Goal: Information Seeking & Learning: Learn about a topic

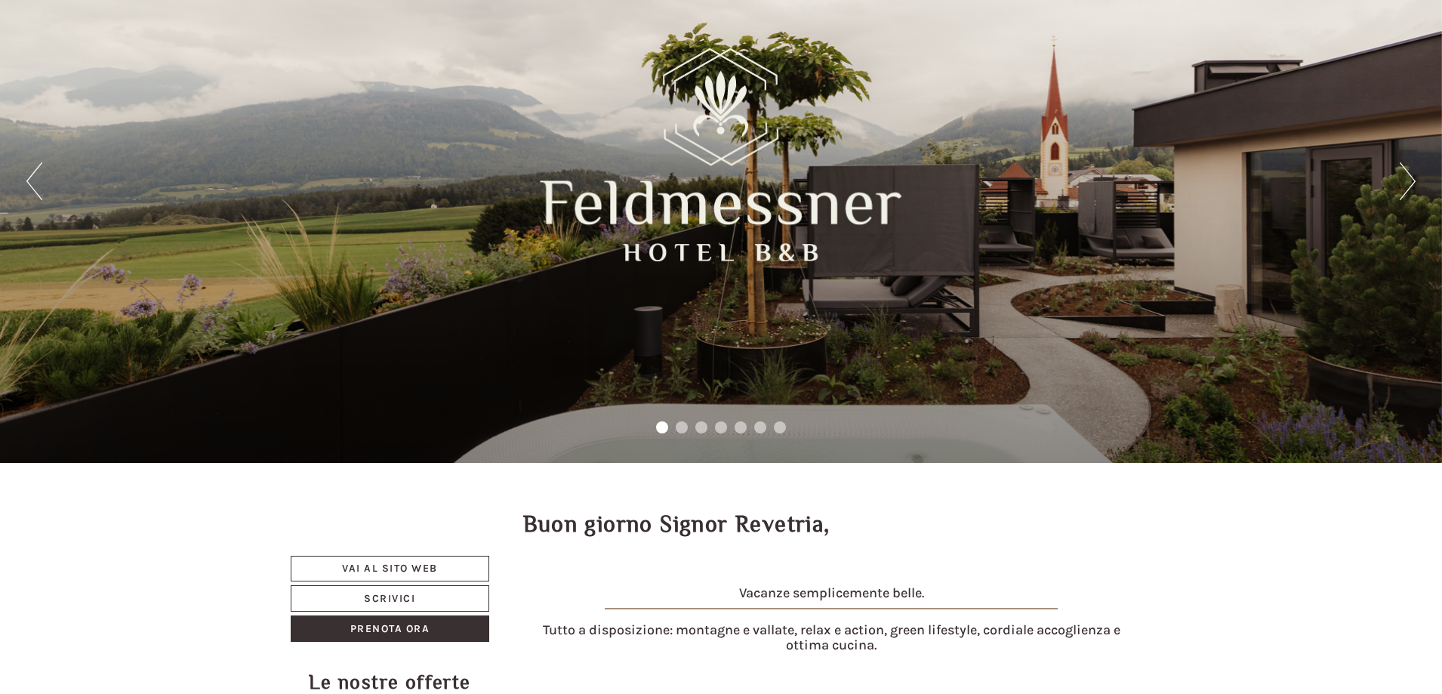
scroll to position [74, 0]
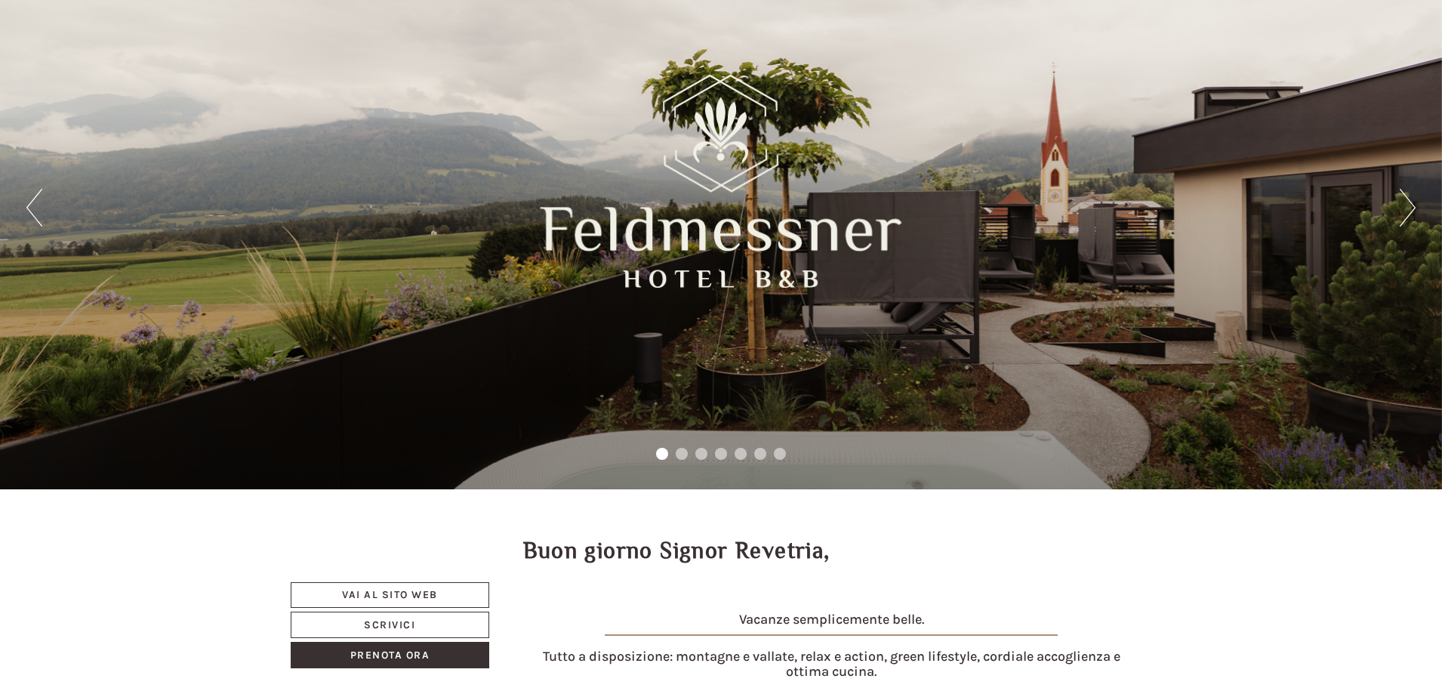
click at [1409, 203] on button "Next" at bounding box center [1408, 208] width 16 height 38
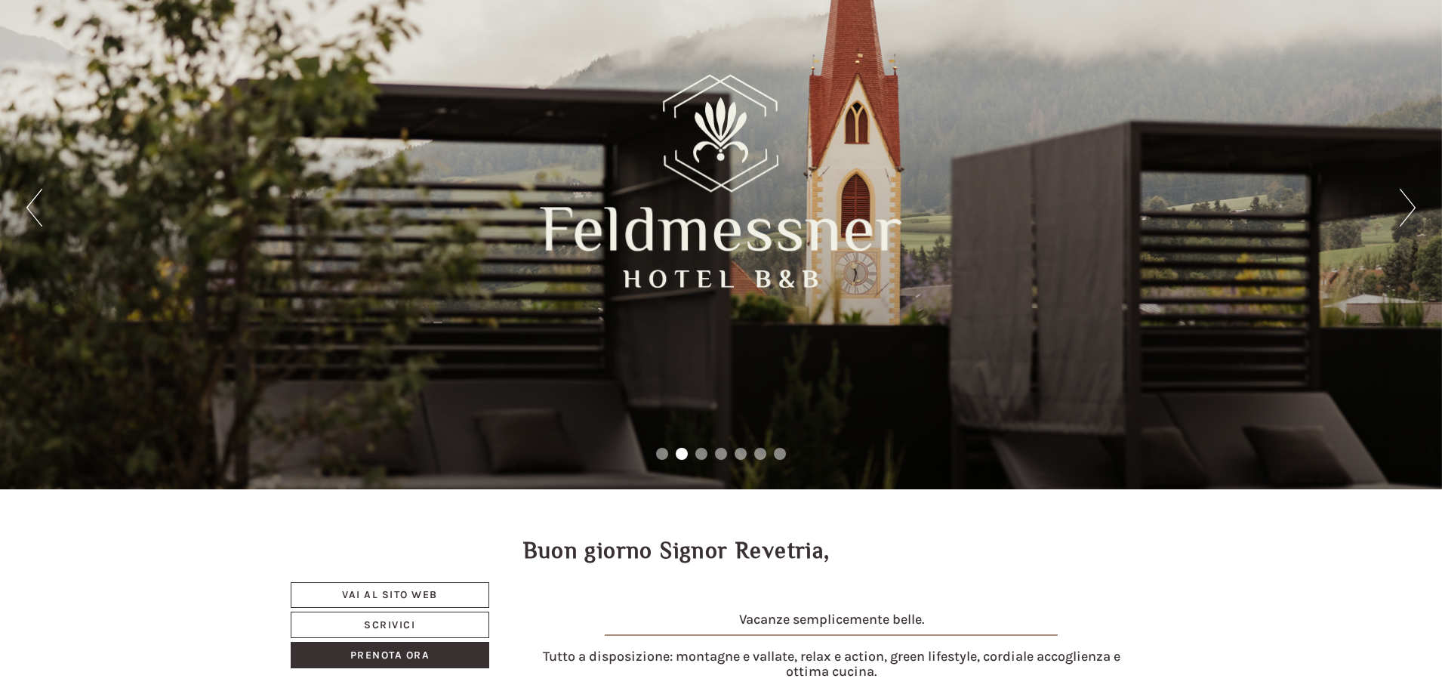
click at [1409, 203] on button "Next" at bounding box center [1408, 208] width 16 height 38
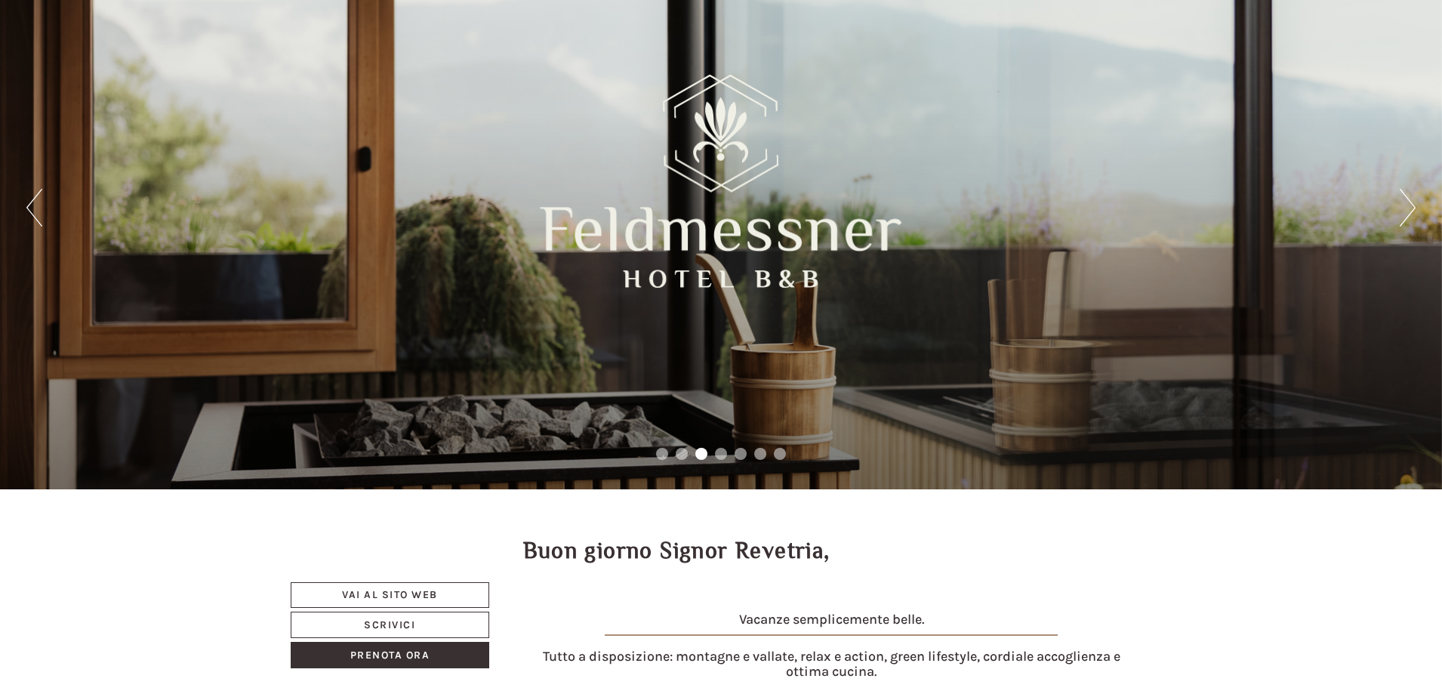
click at [1409, 203] on button "Next" at bounding box center [1408, 208] width 16 height 38
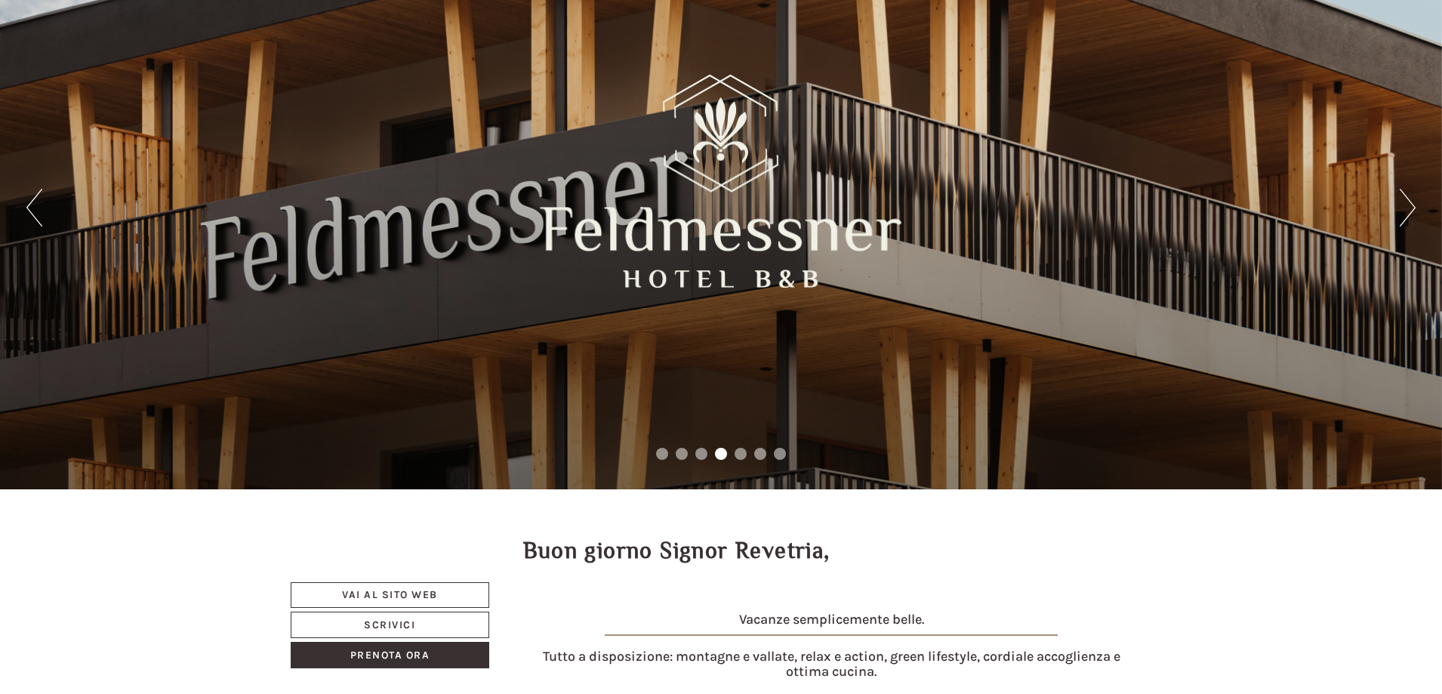
click at [1409, 203] on button "Next" at bounding box center [1408, 208] width 16 height 38
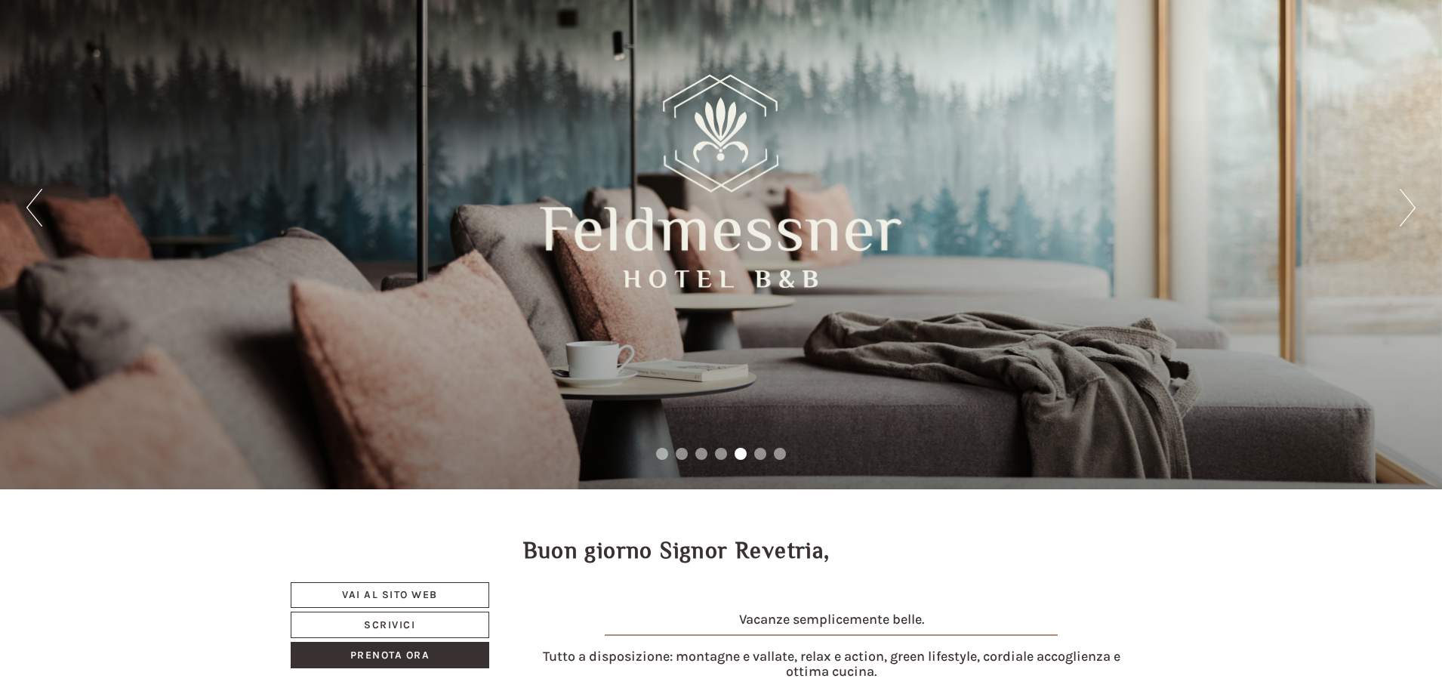
click at [1409, 203] on button "Next" at bounding box center [1408, 208] width 16 height 38
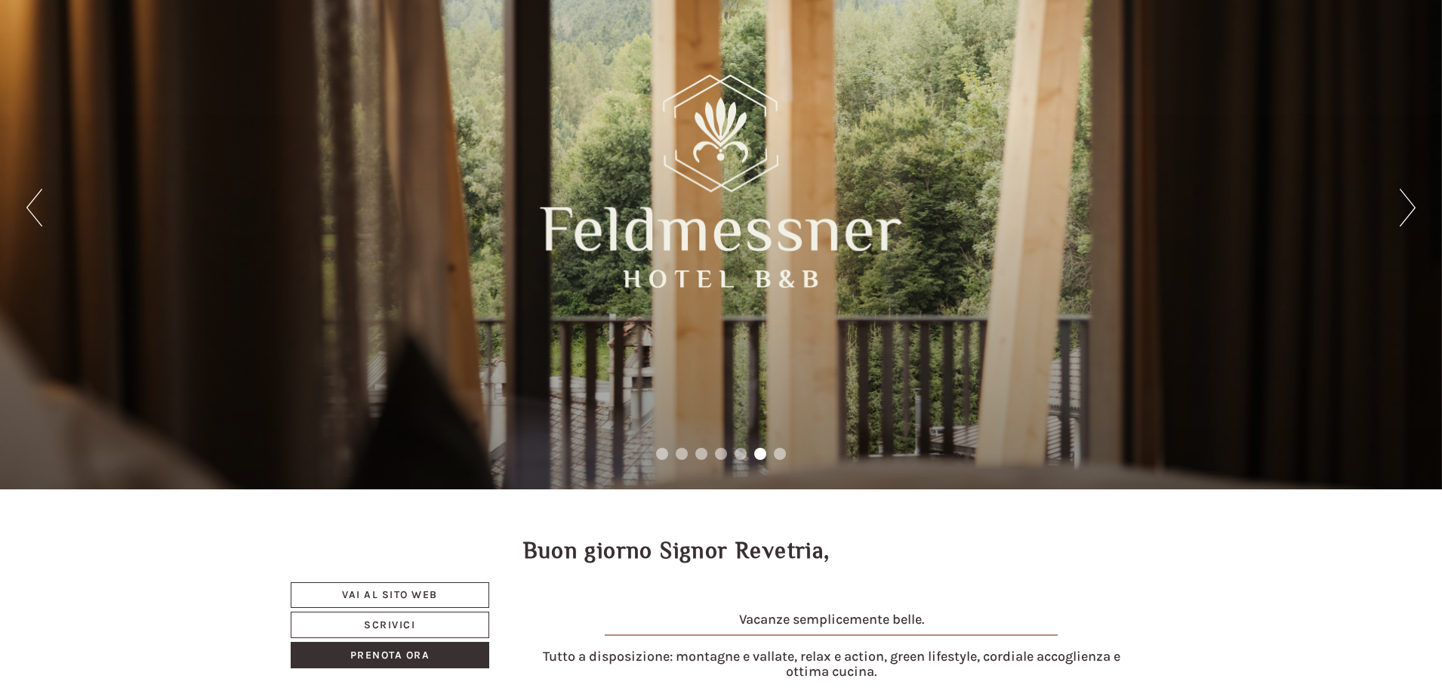
click at [1409, 203] on button "Next" at bounding box center [1408, 208] width 16 height 38
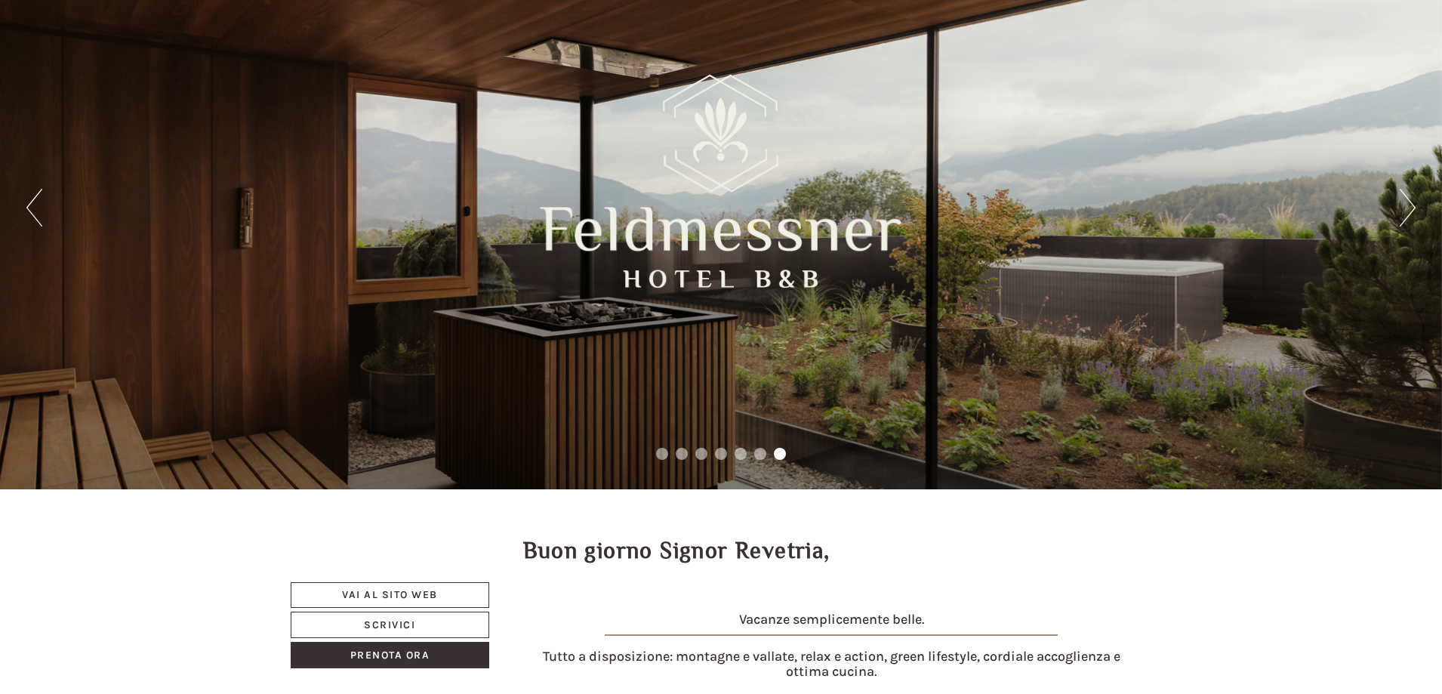
click at [1409, 203] on button "Next" at bounding box center [1408, 208] width 16 height 38
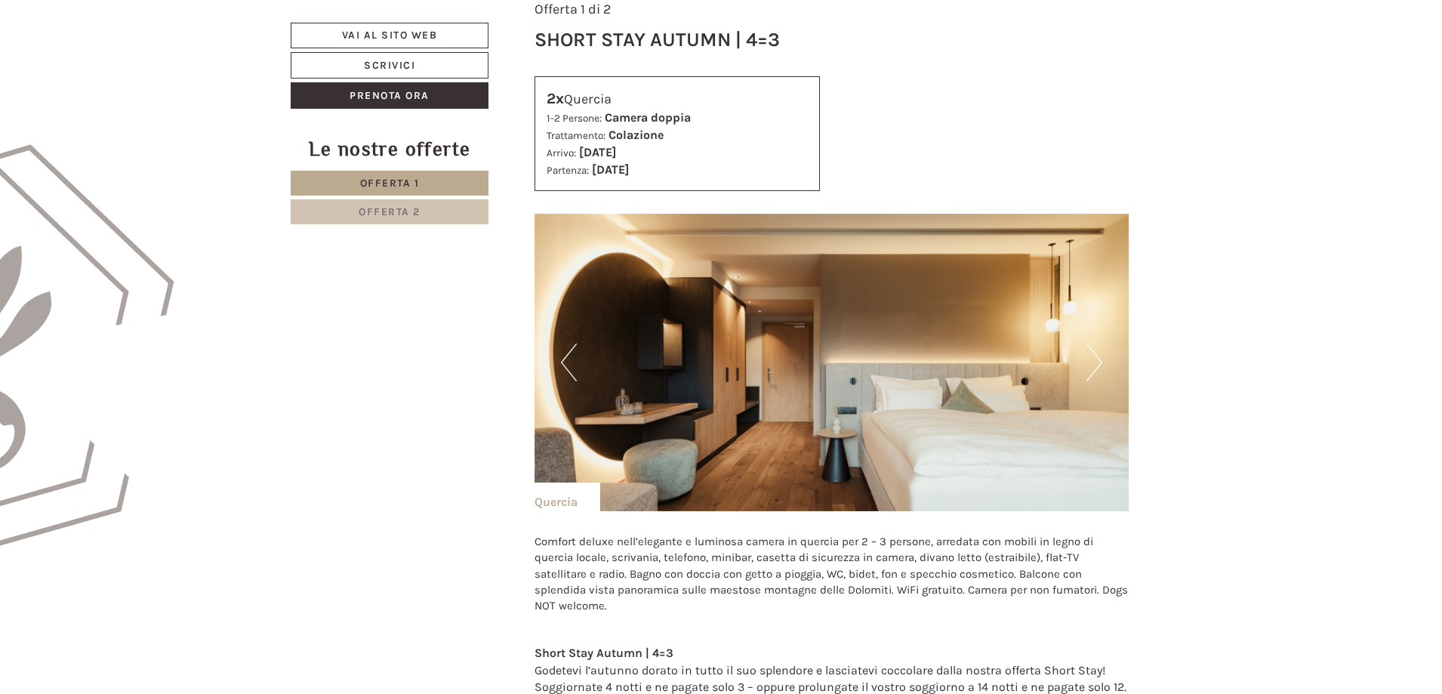
scroll to position [904, 0]
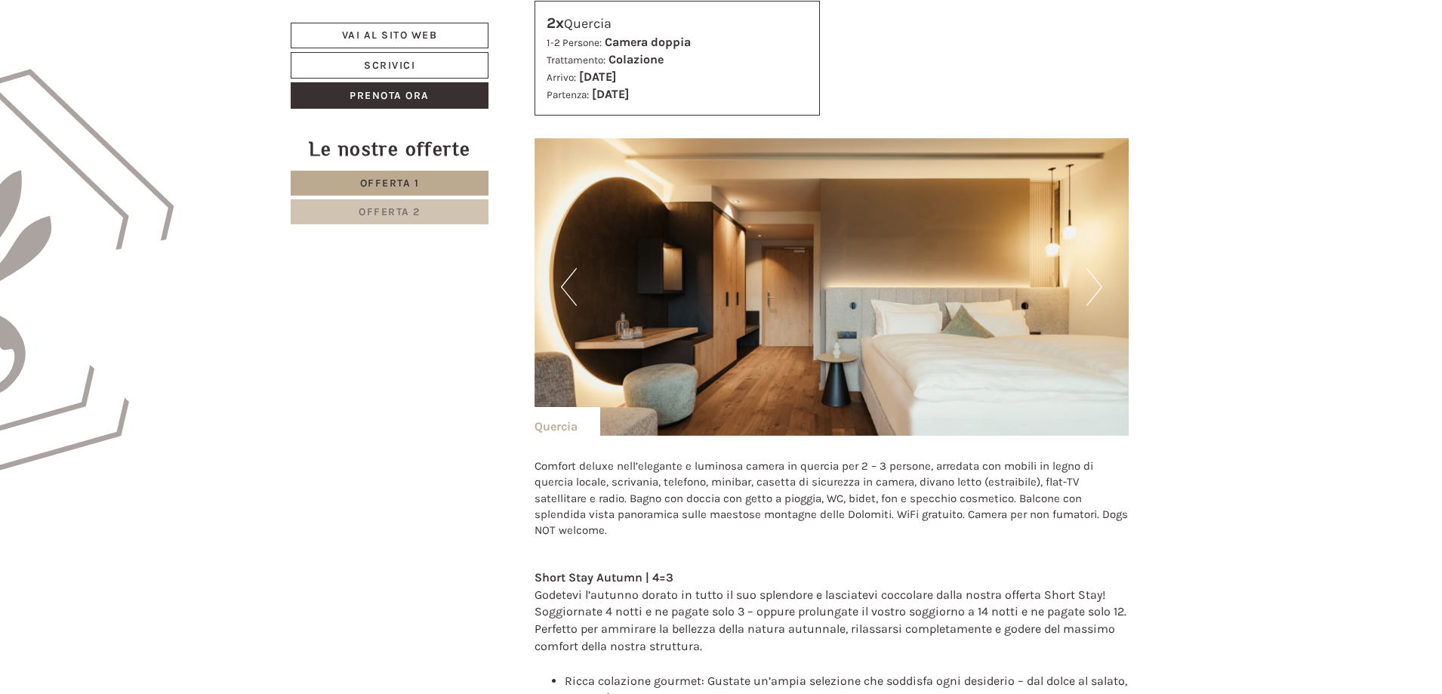
click at [1094, 283] on button "Next" at bounding box center [1094, 287] width 16 height 38
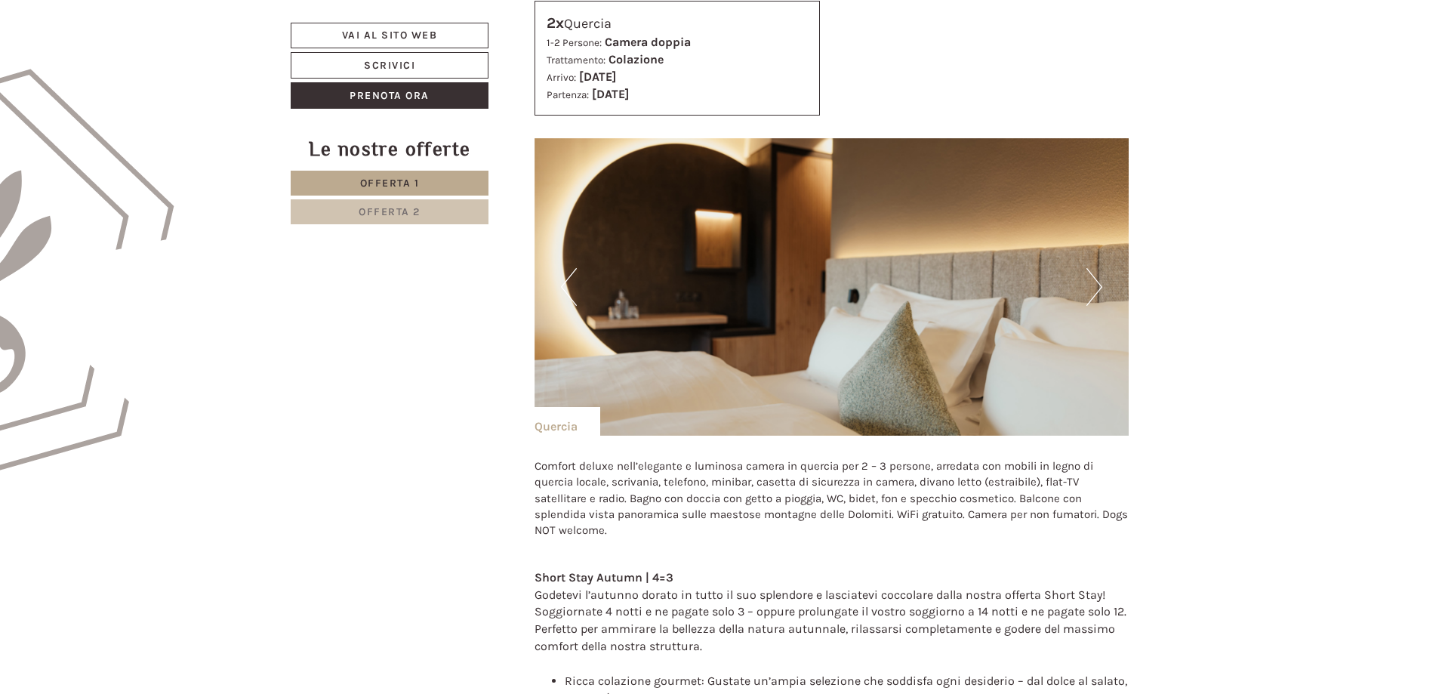
click at [1094, 283] on button "Next" at bounding box center [1094, 287] width 16 height 38
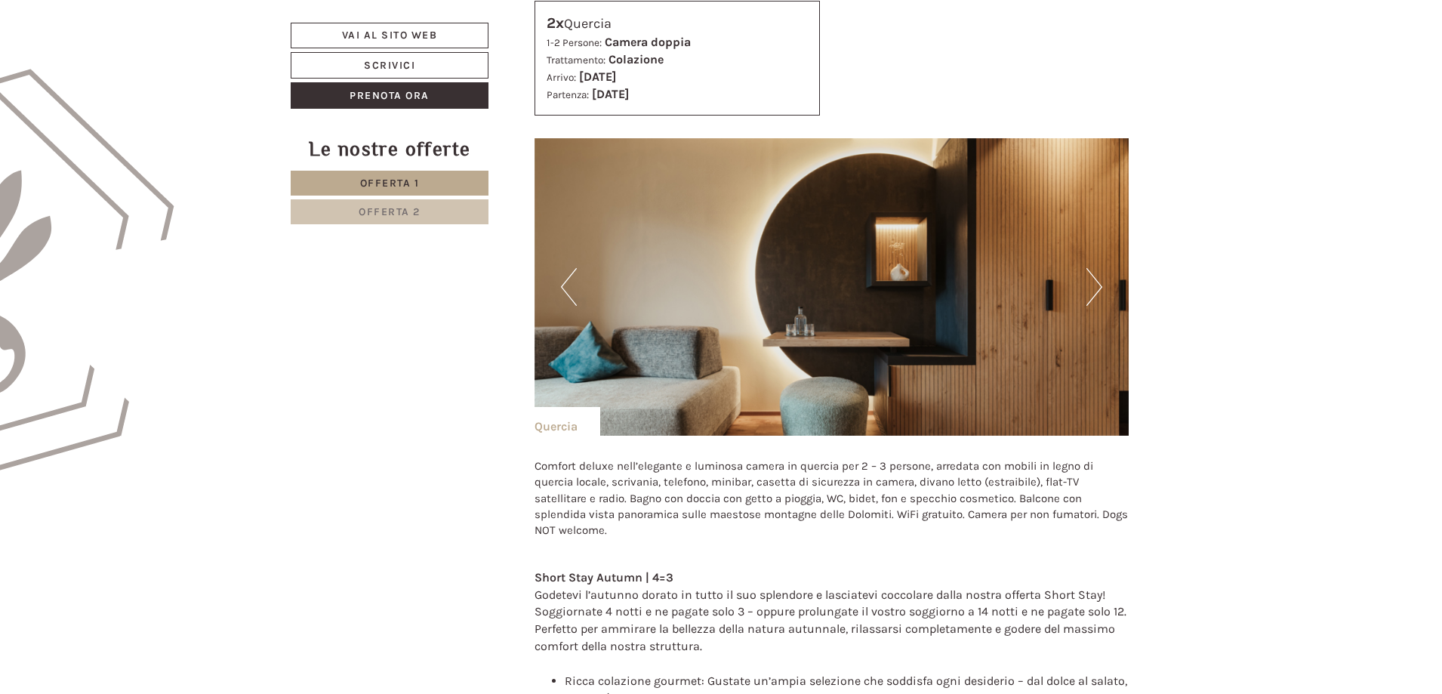
click at [1094, 283] on button "Next" at bounding box center [1094, 287] width 16 height 38
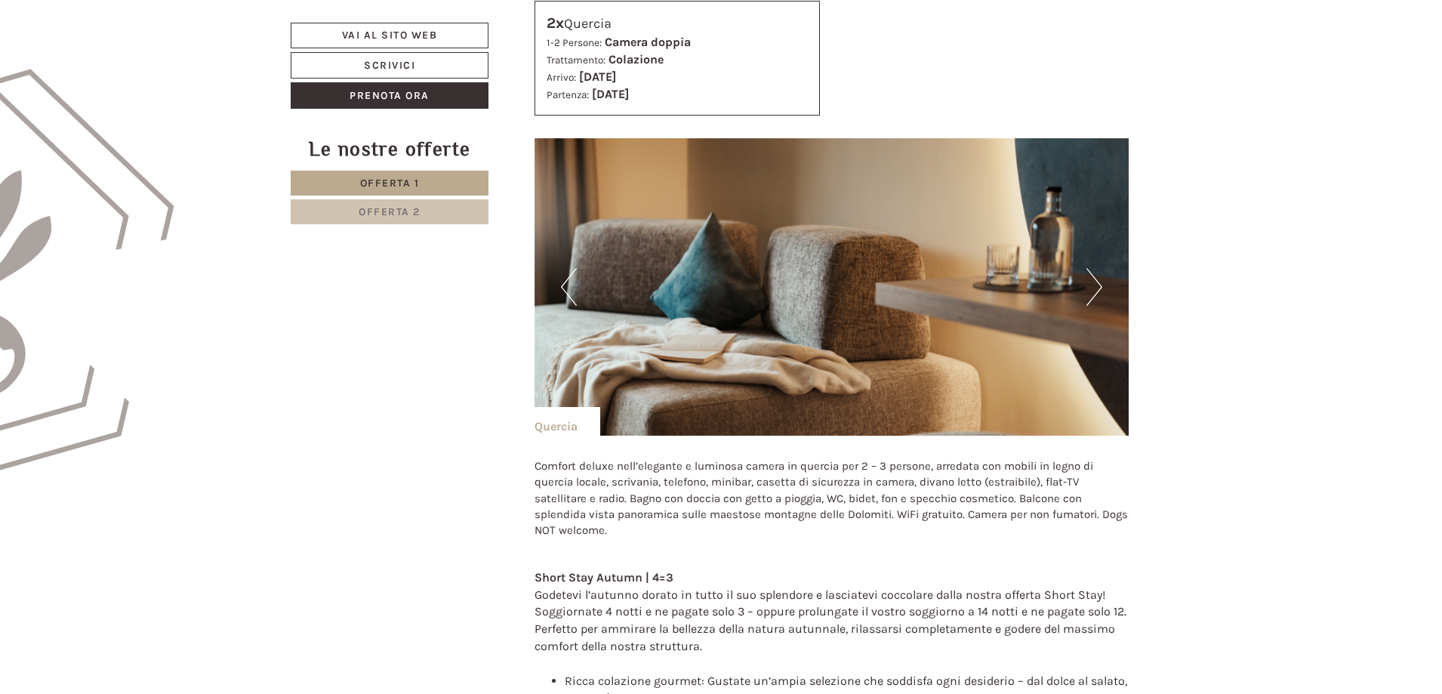
click at [1094, 283] on button "Next" at bounding box center [1094, 287] width 16 height 38
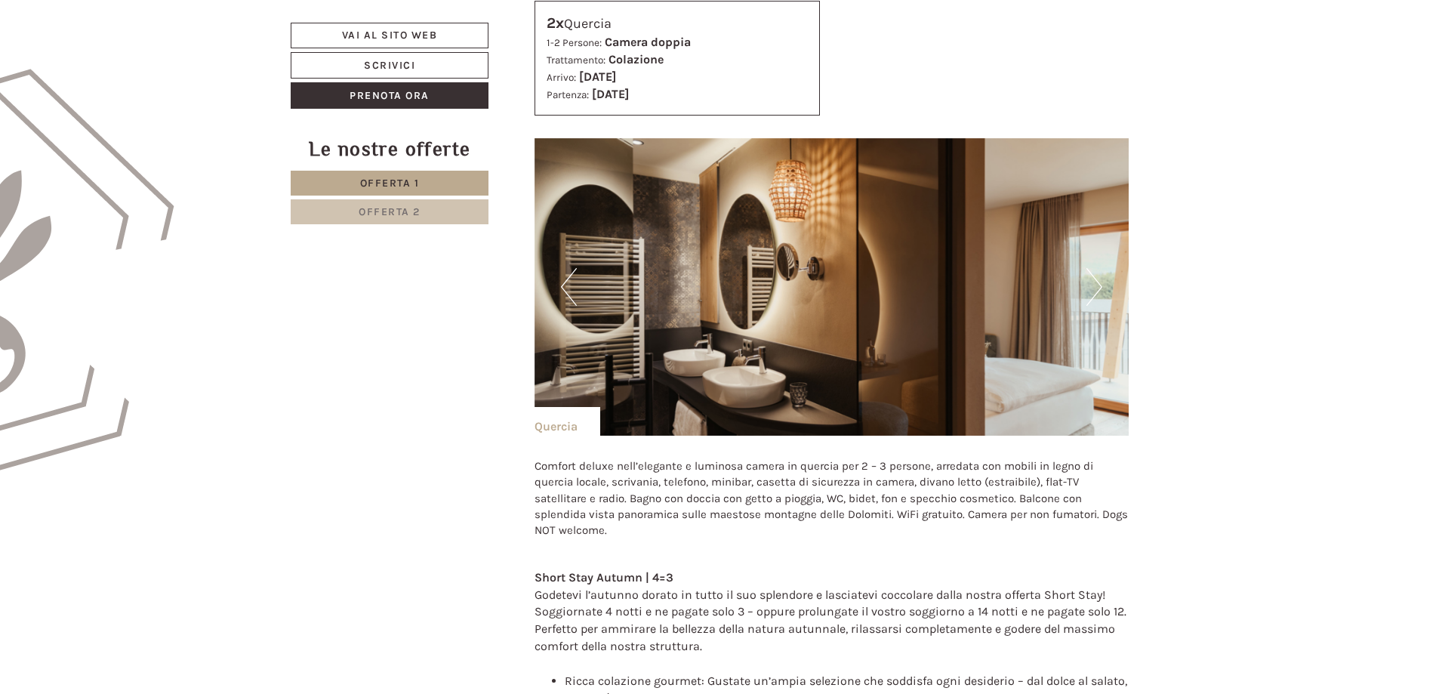
click at [1094, 283] on button "Next" at bounding box center [1094, 287] width 16 height 38
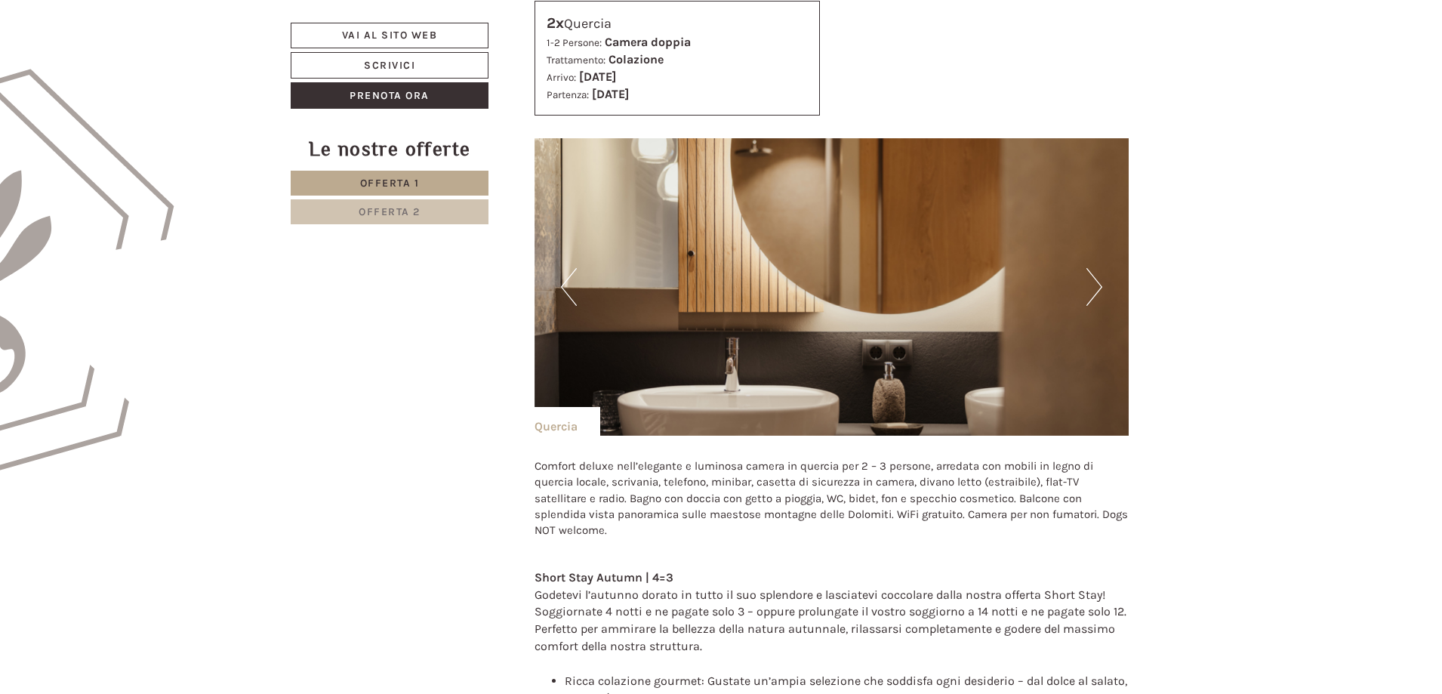
click at [1096, 282] on button "Next" at bounding box center [1094, 287] width 16 height 38
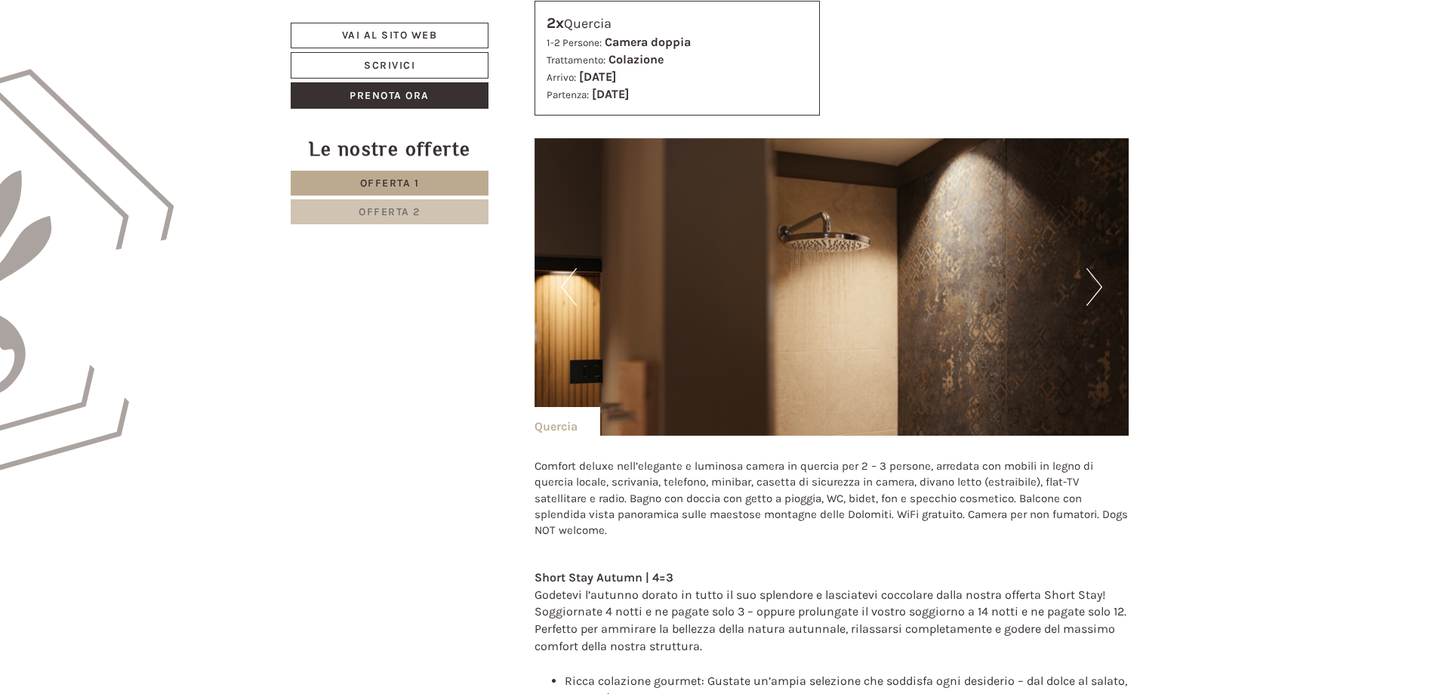
click at [1096, 282] on button "Next" at bounding box center [1094, 287] width 16 height 38
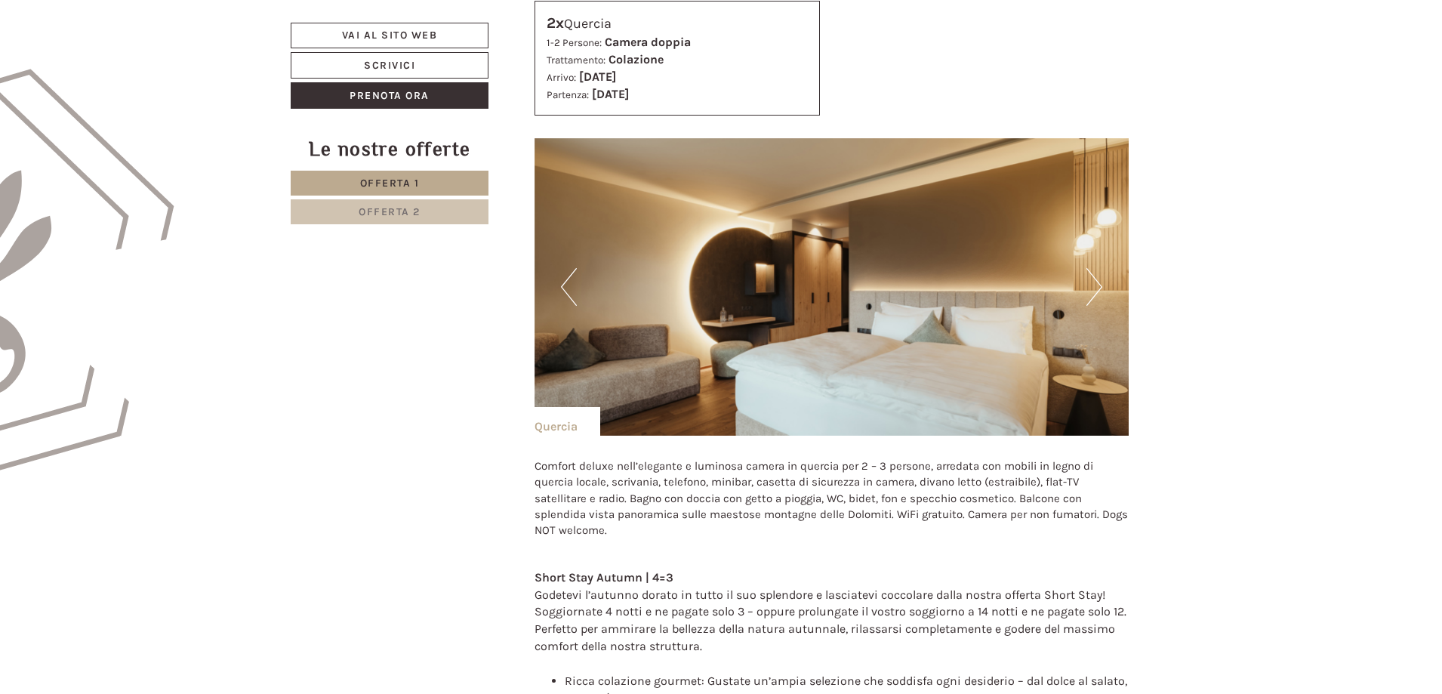
click at [1096, 282] on button "Next" at bounding box center [1094, 287] width 16 height 38
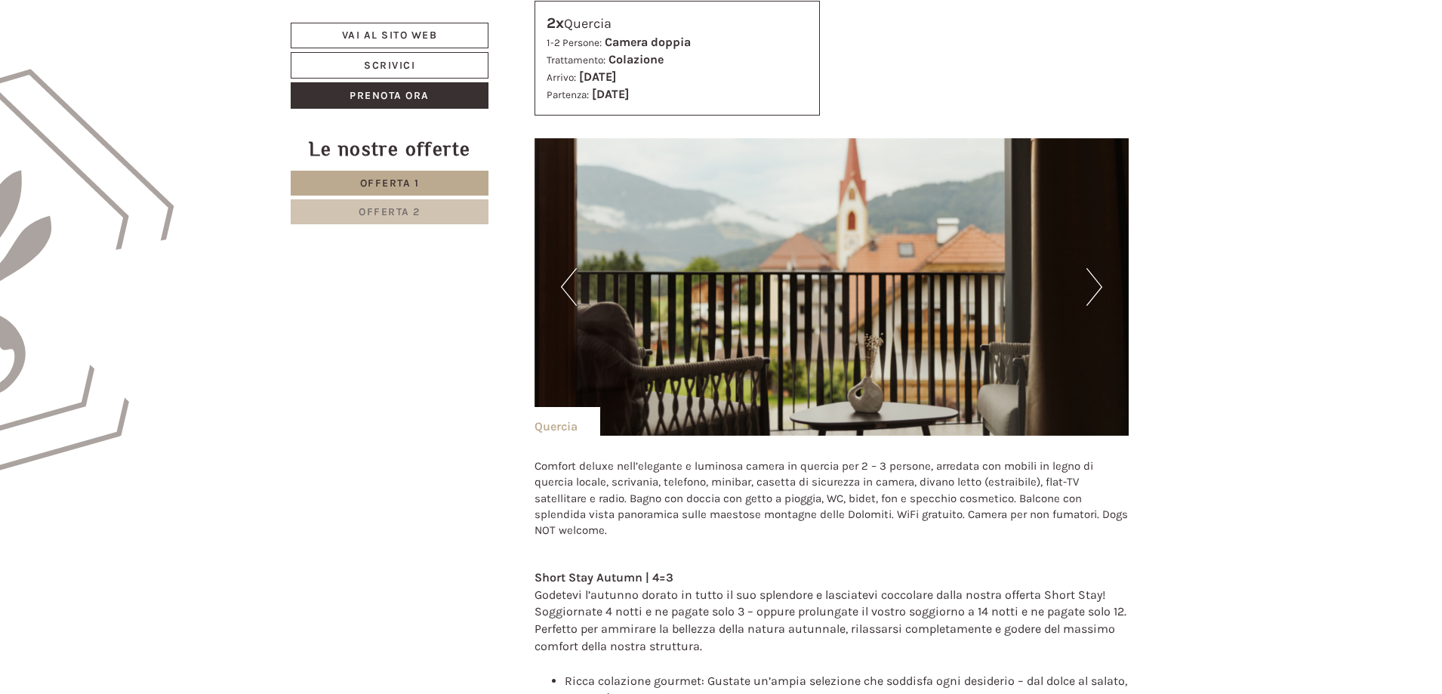
click at [1096, 282] on button "Next" at bounding box center [1094, 287] width 16 height 38
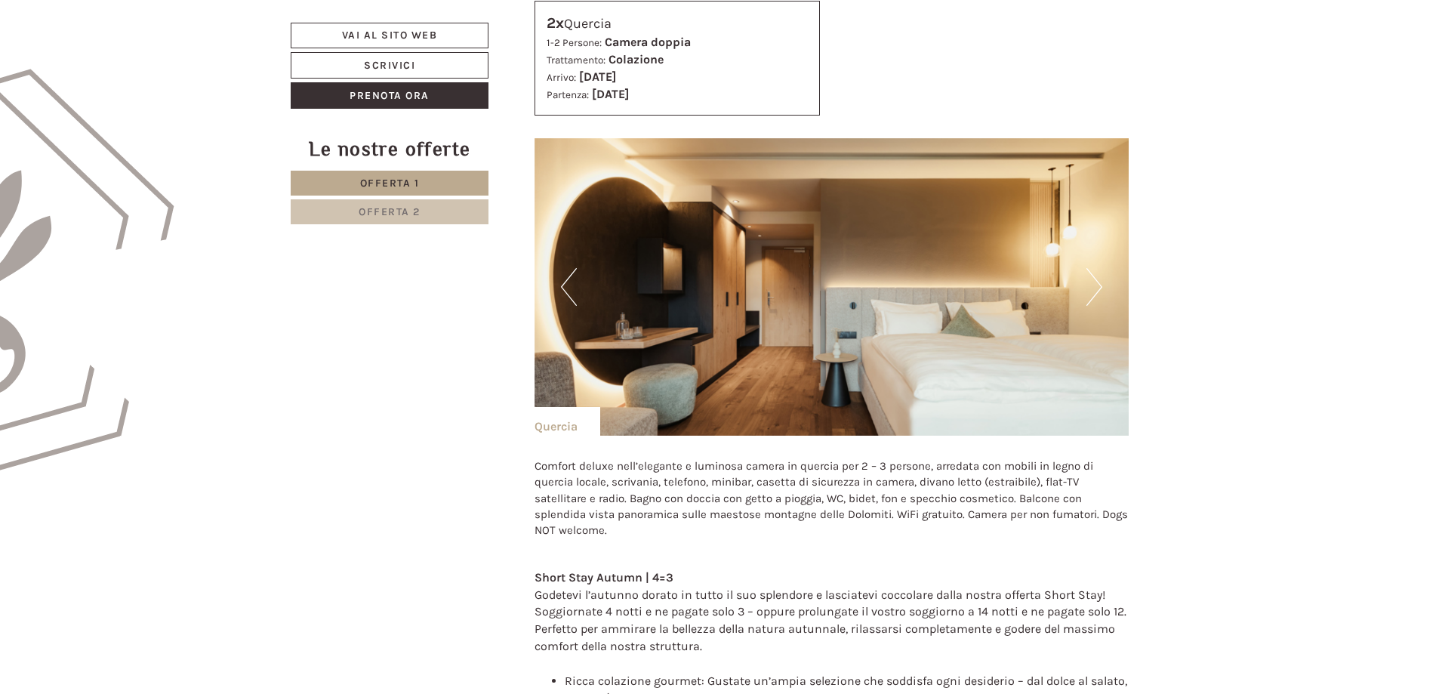
click at [1096, 282] on button "Next" at bounding box center [1094, 287] width 16 height 38
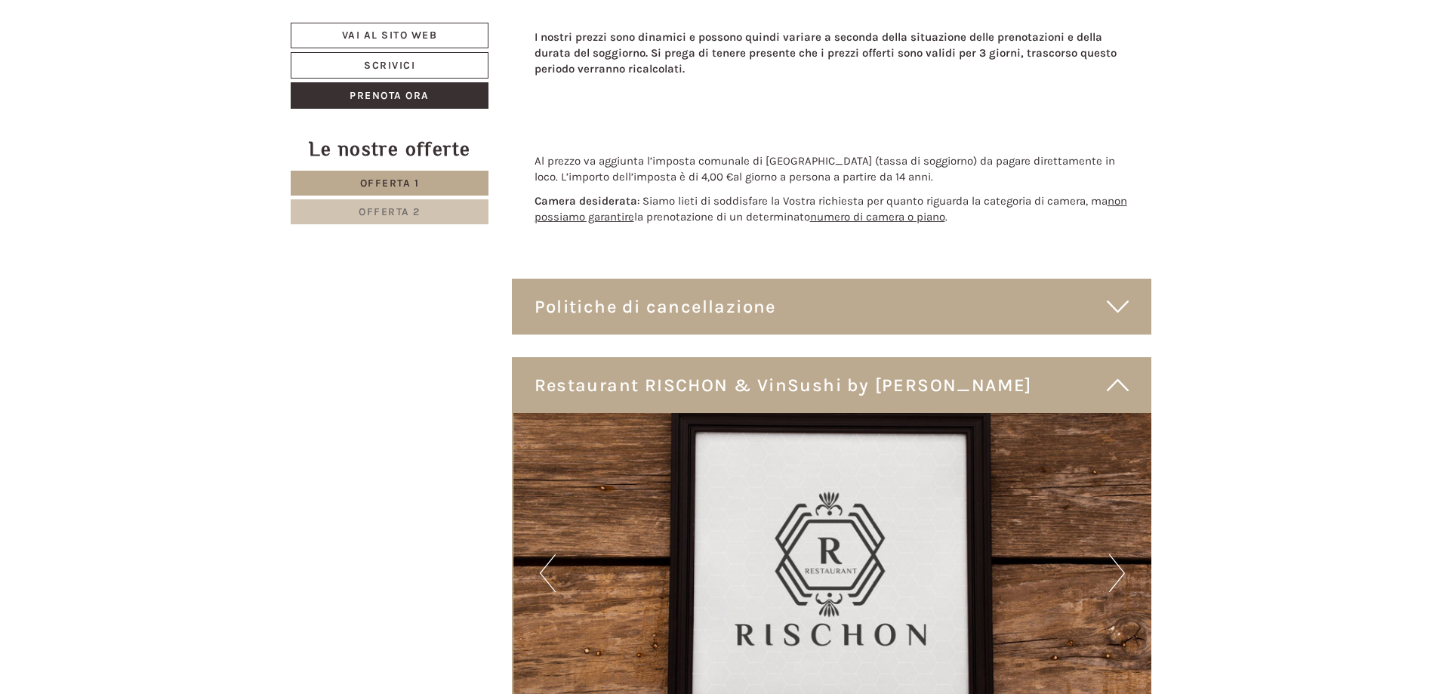
scroll to position [3622, 0]
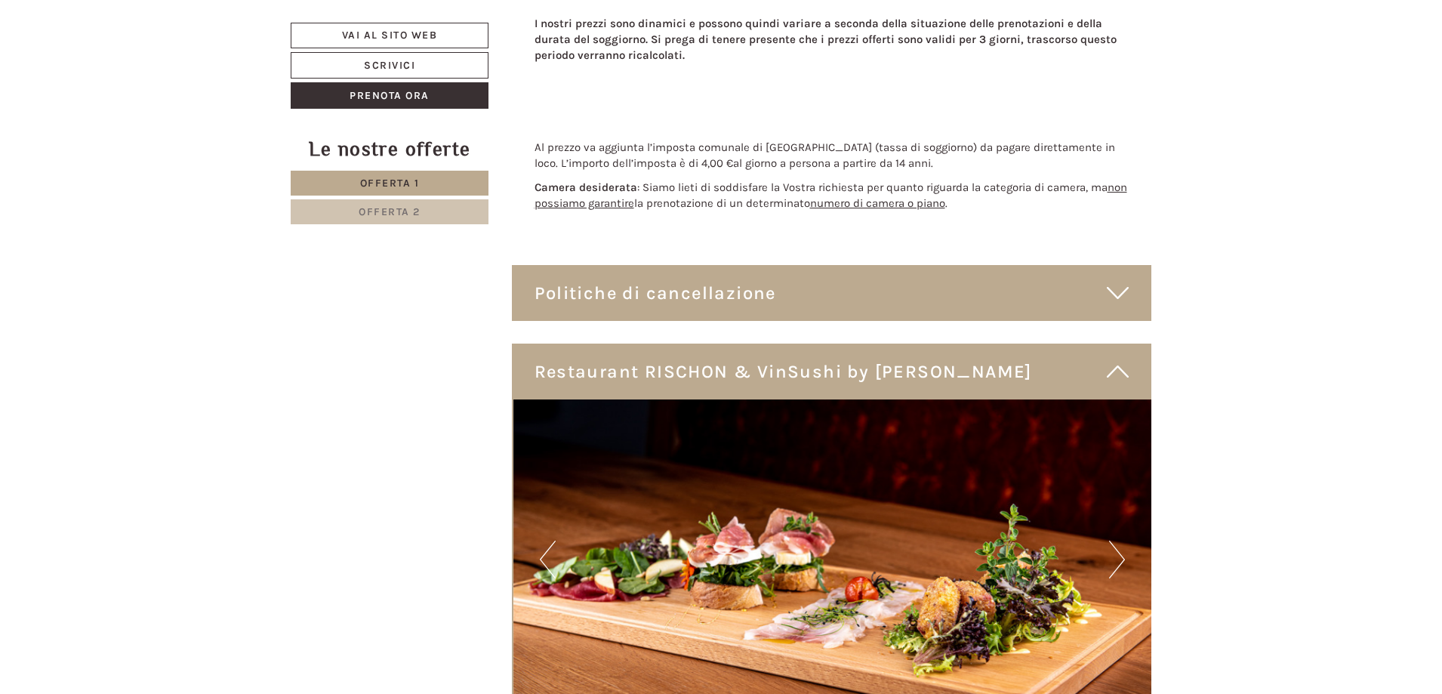
click at [1127, 280] on icon at bounding box center [1118, 293] width 22 height 26
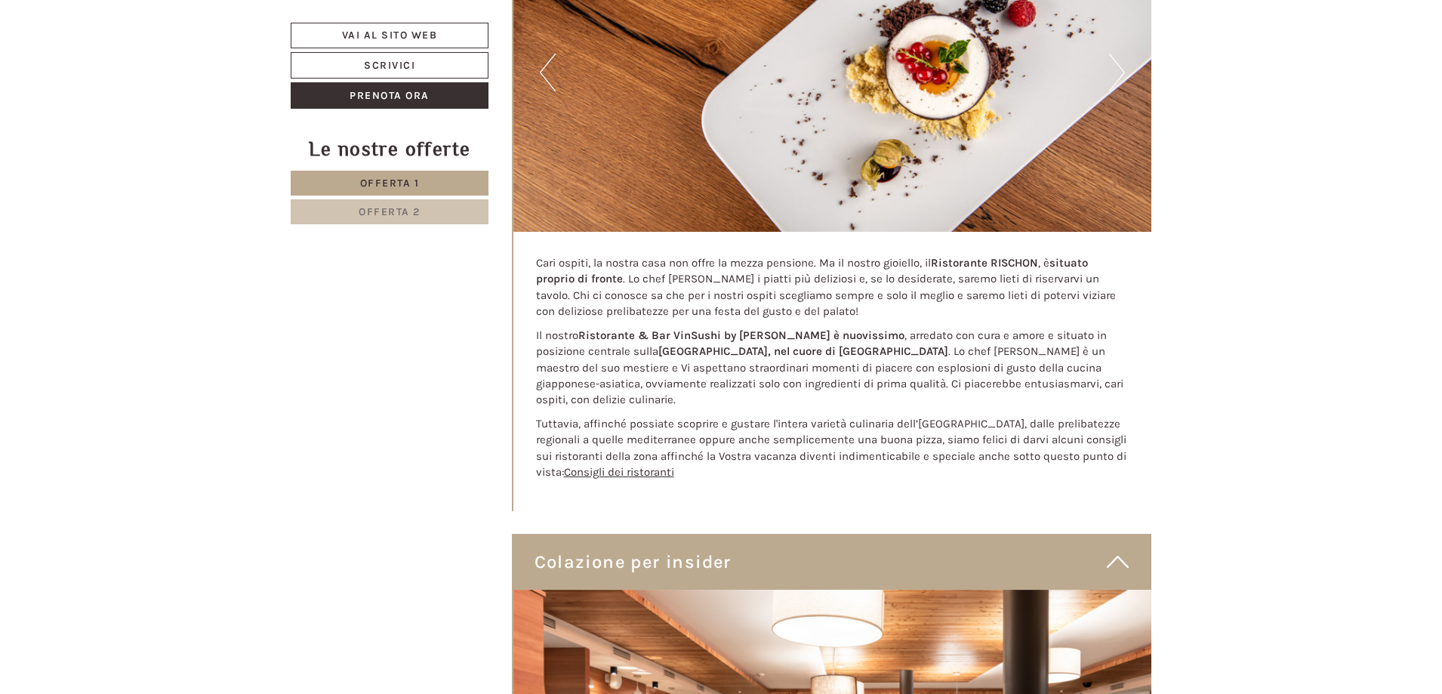
scroll to position [4301, 0]
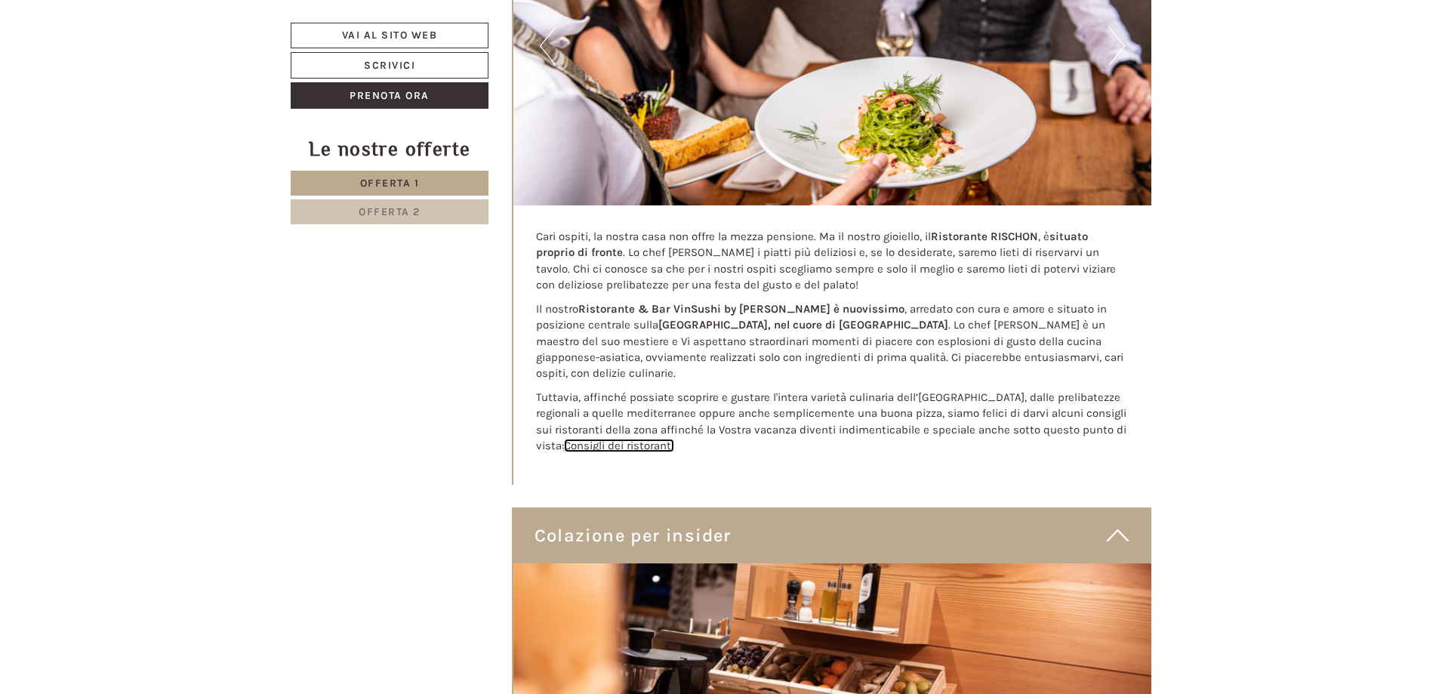
click at [620, 439] on link "Consigli dei ristoranti" at bounding box center [619, 446] width 110 height 14
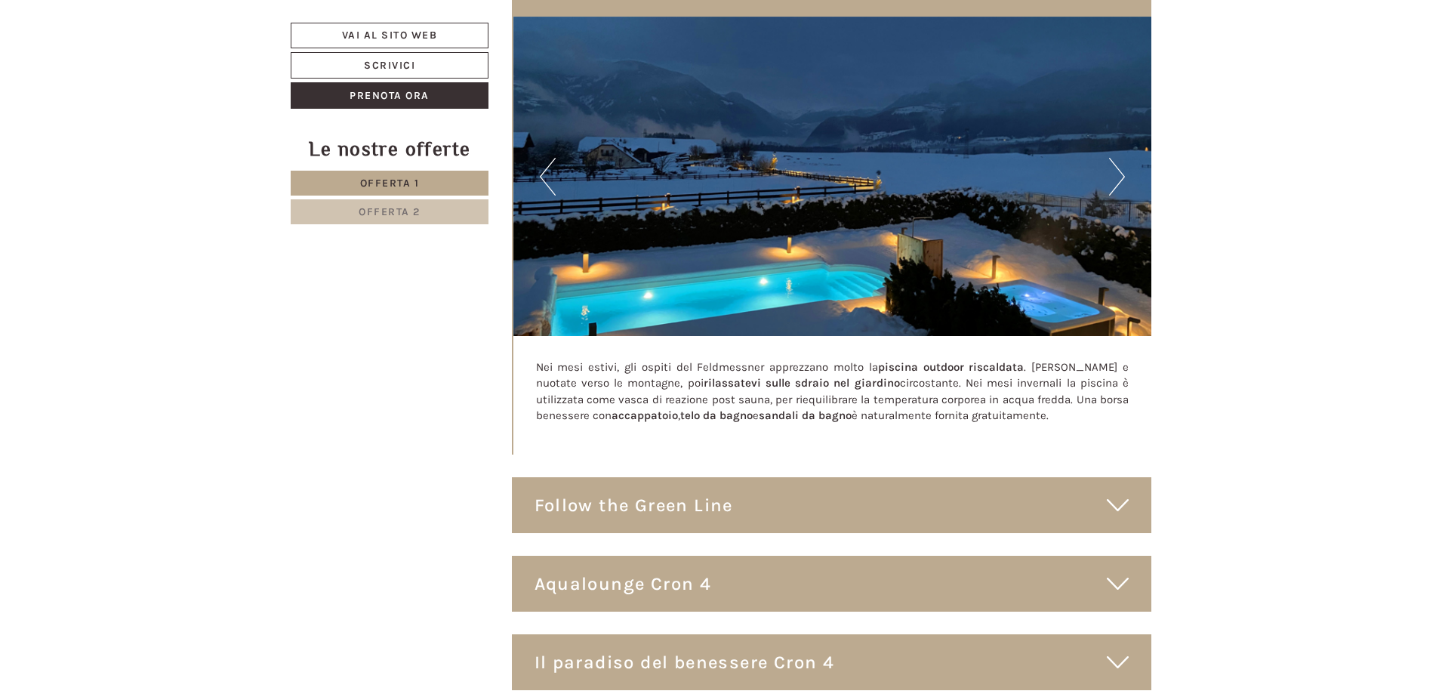
scroll to position [6339, 0]
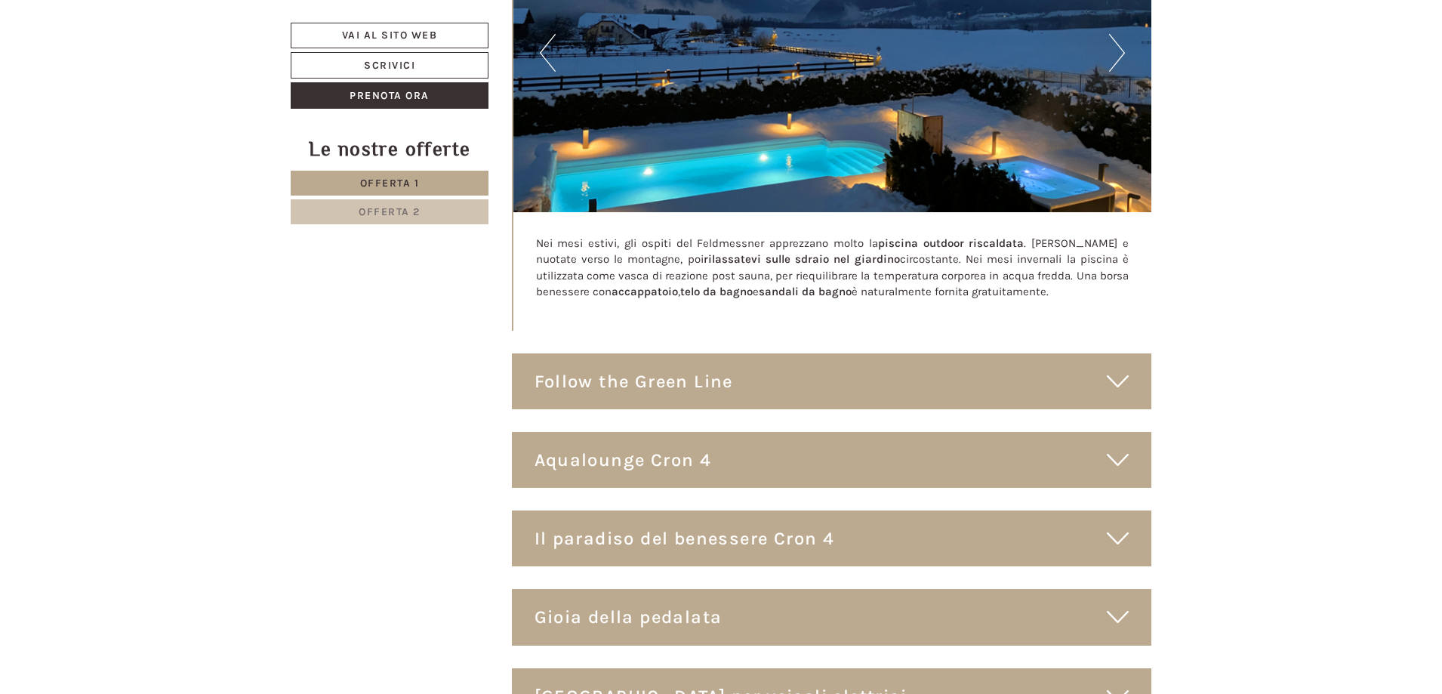
click at [1112, 368] on icon at bounding box center [1118, 381] width 22 height 26
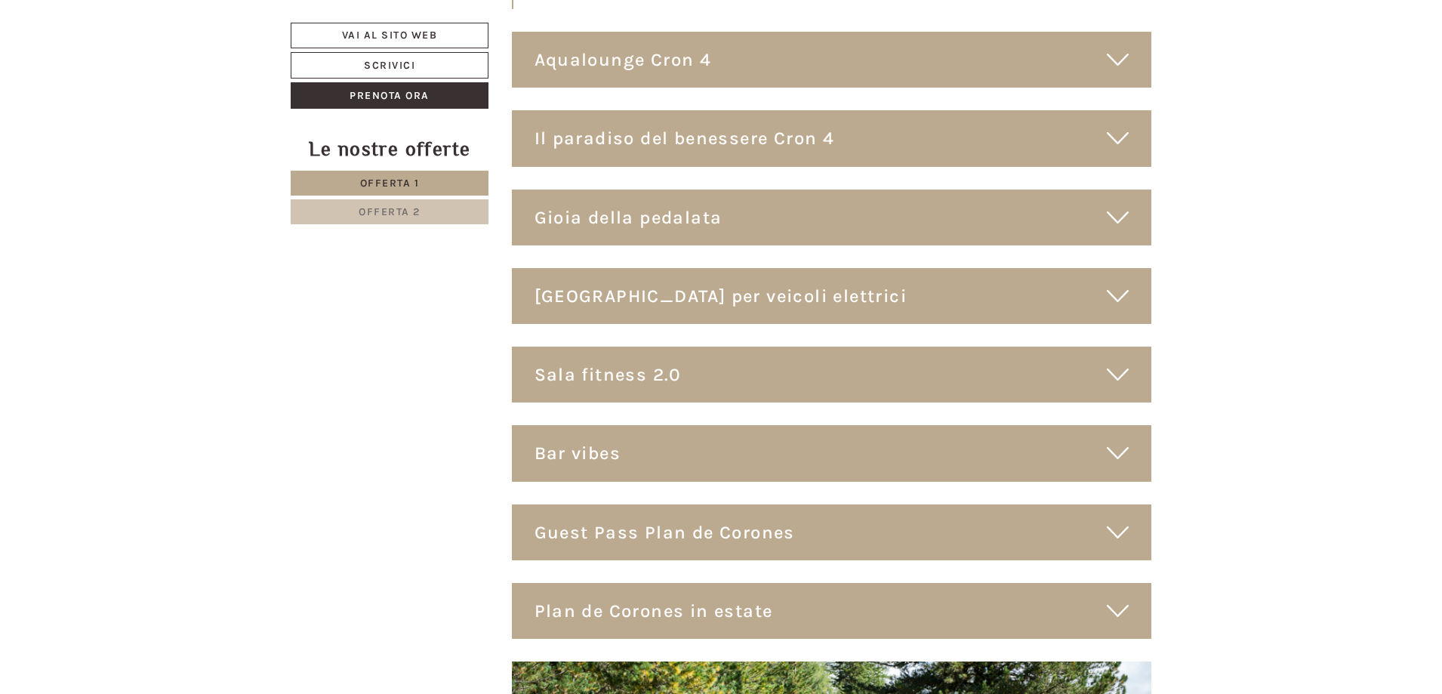
scroll to position [7849, 0]
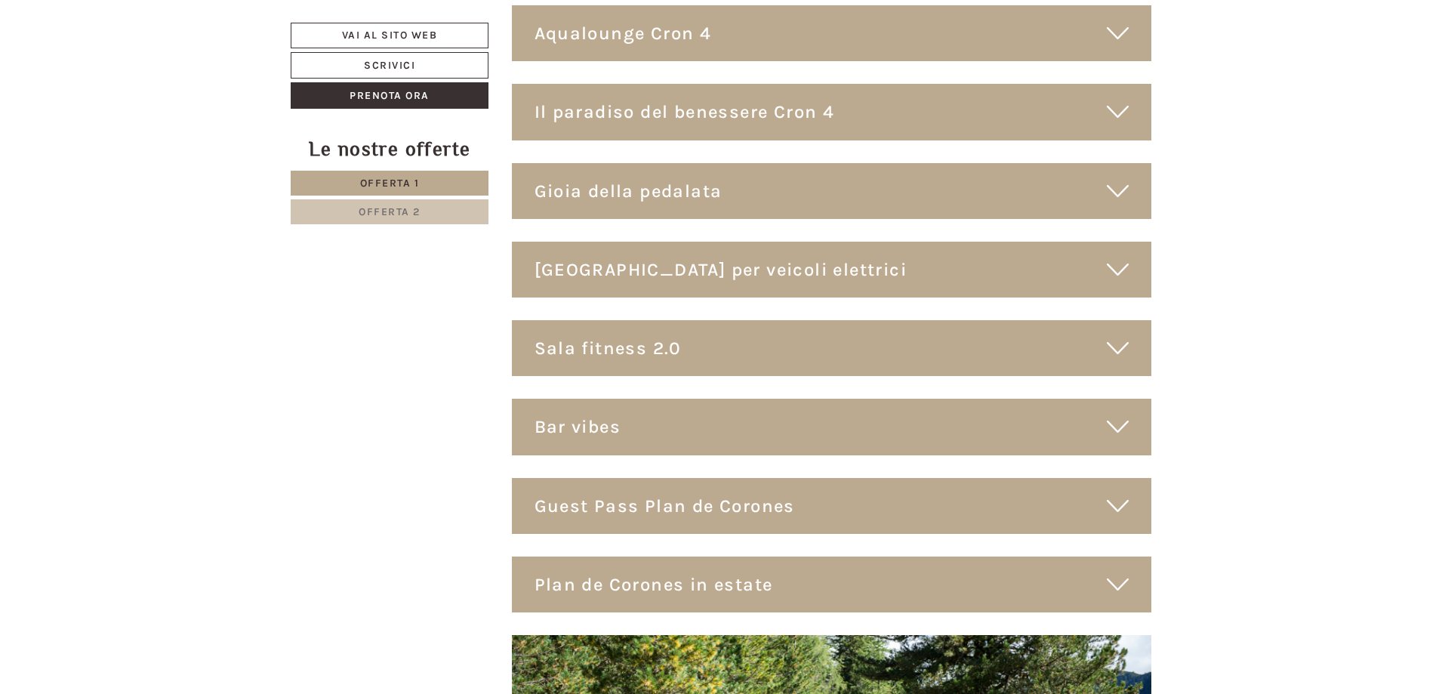
click at [1079, 320] on div "Sala fitness 2.0" at bounding box center [832, 348] width 640 height 56
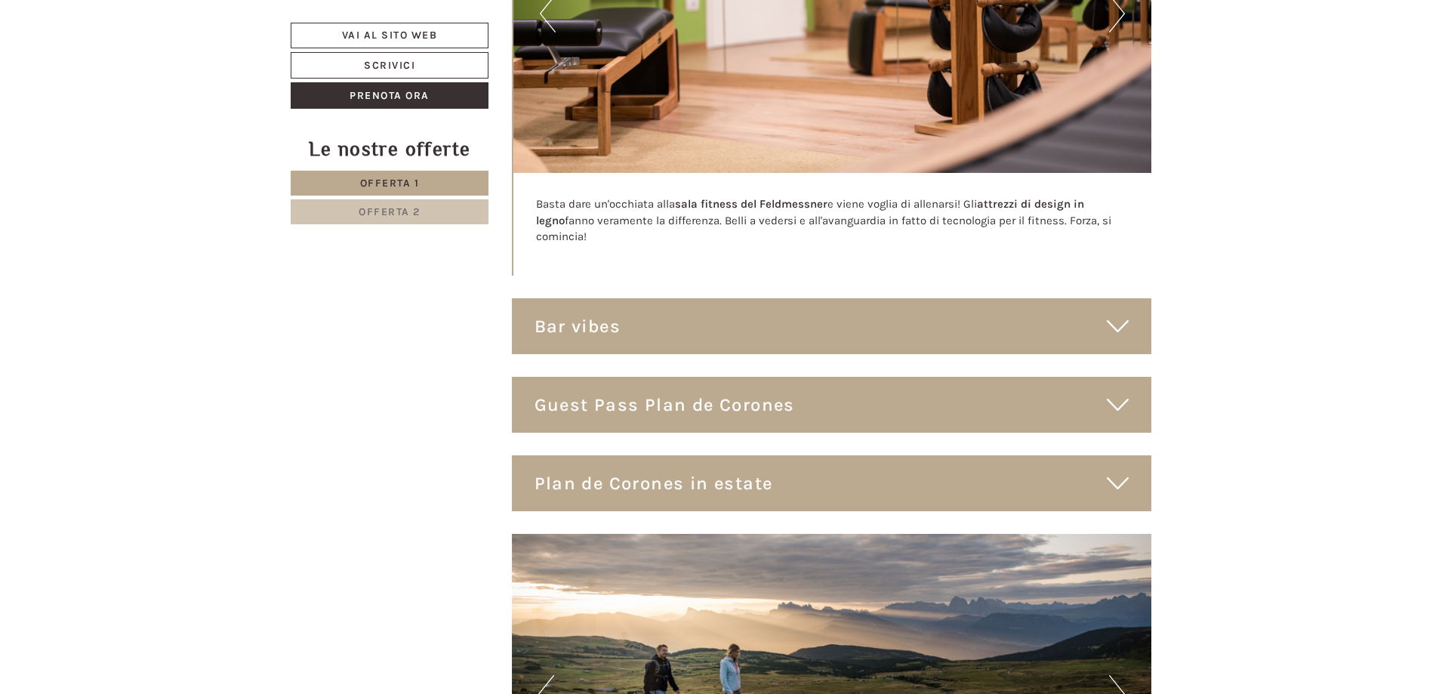
scroll to position [8377, 0]
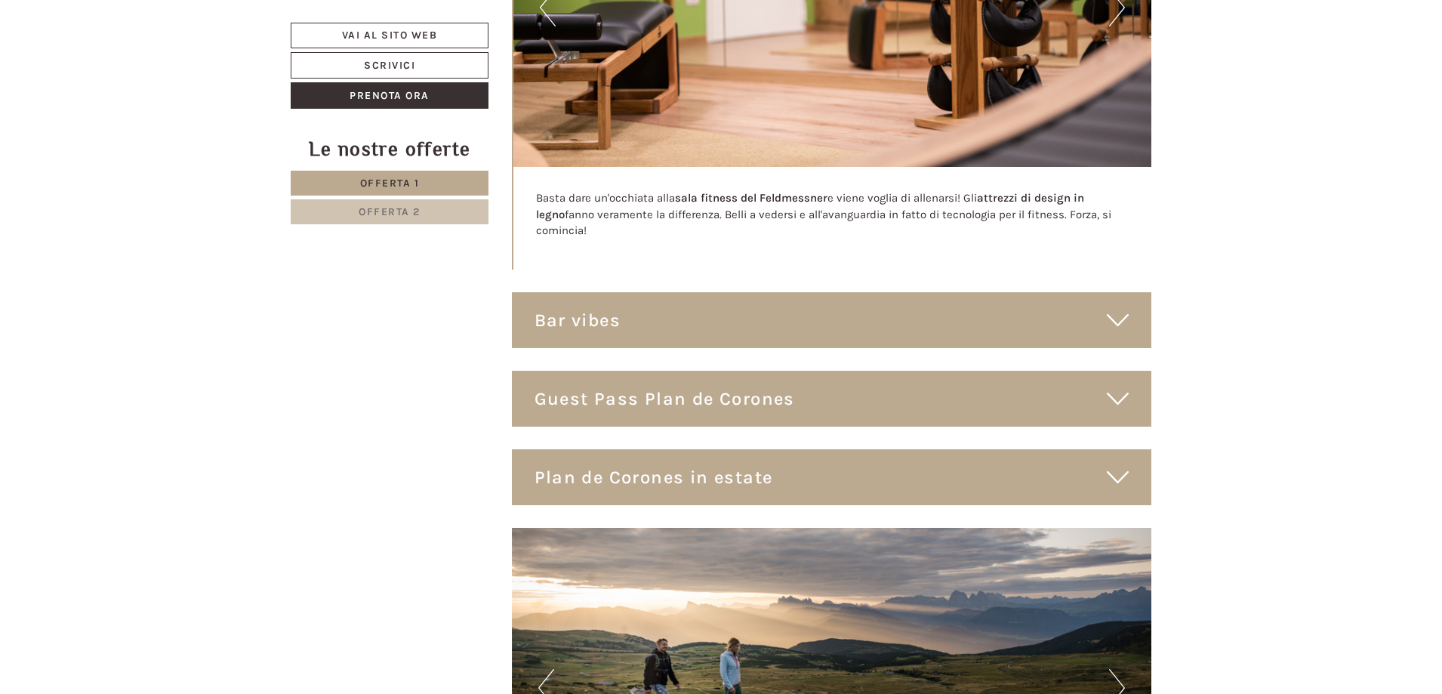
click at [1101, 292] on div "Bar vibes" at bounding box center [832, 320] width 640 height 56
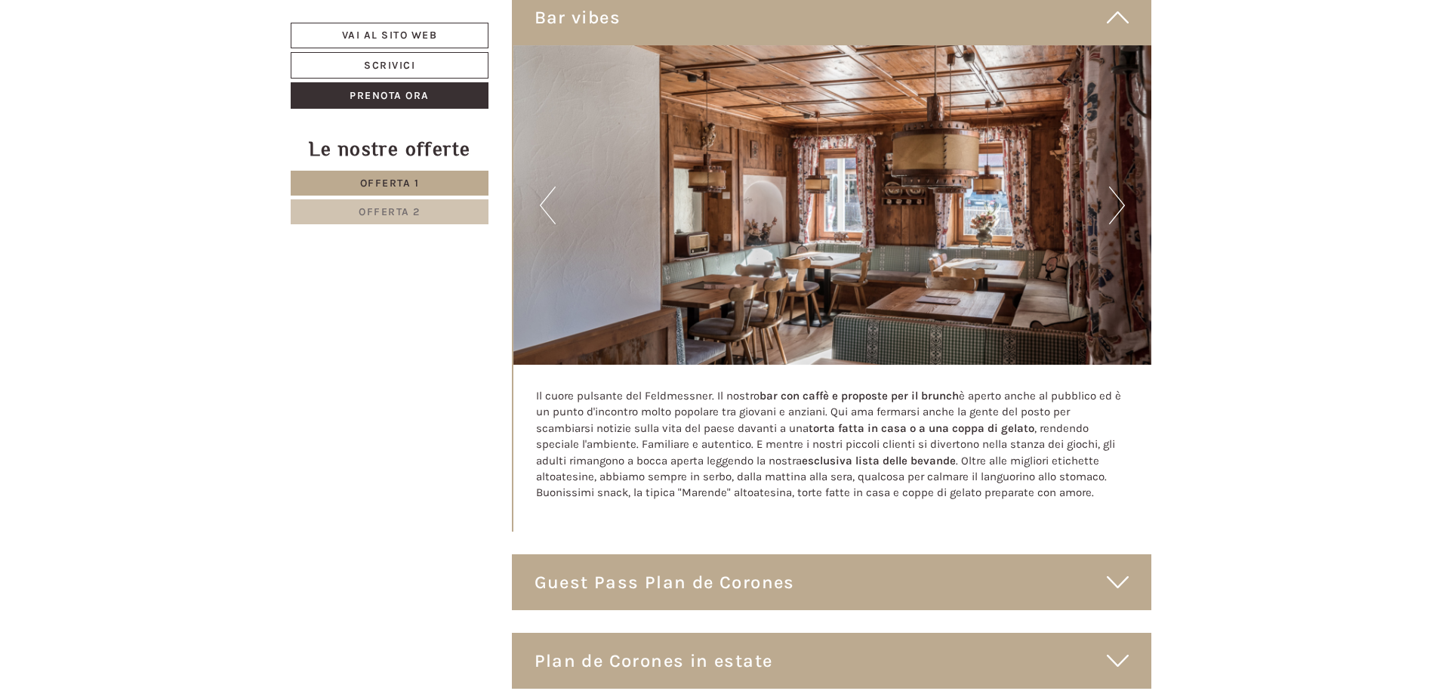
scroll to position [8830, 0]
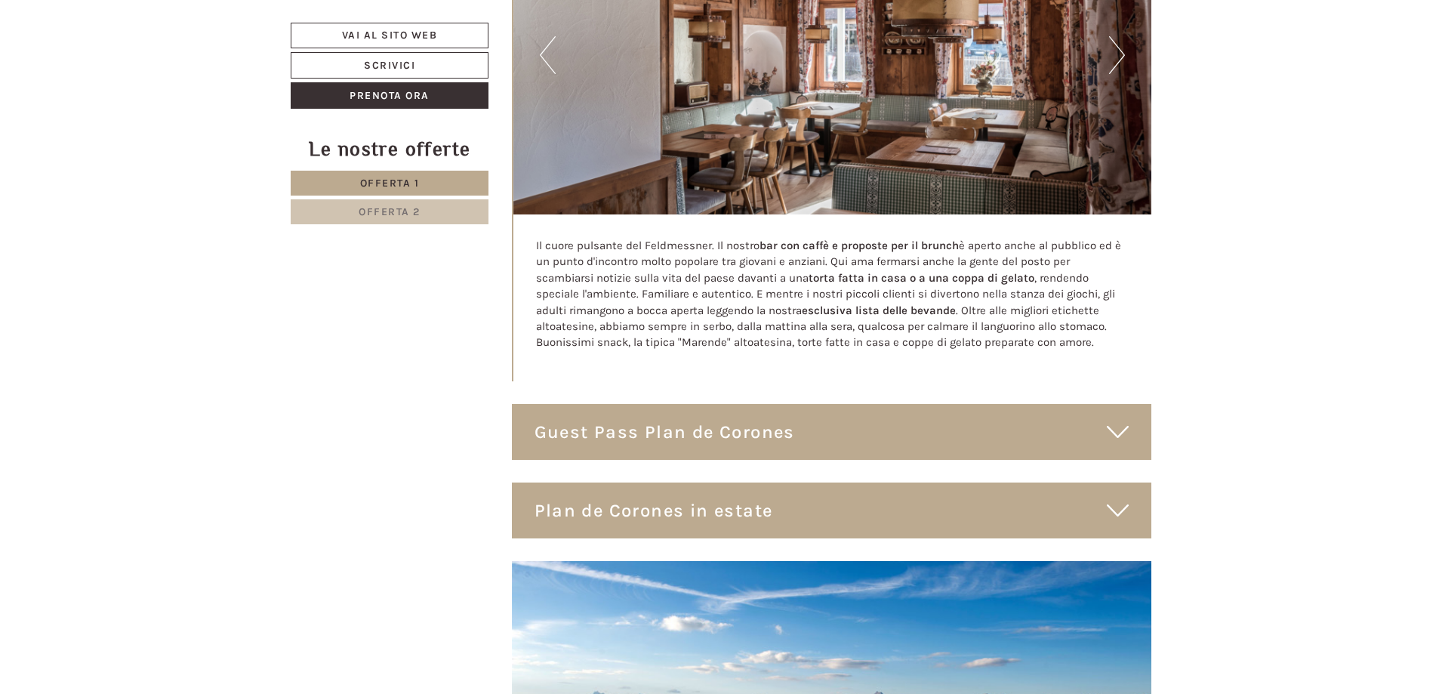
click at [1098, 404] on div "Guest Pass Plan de Corones" at bounding box center [832, 432] width 640 height 56
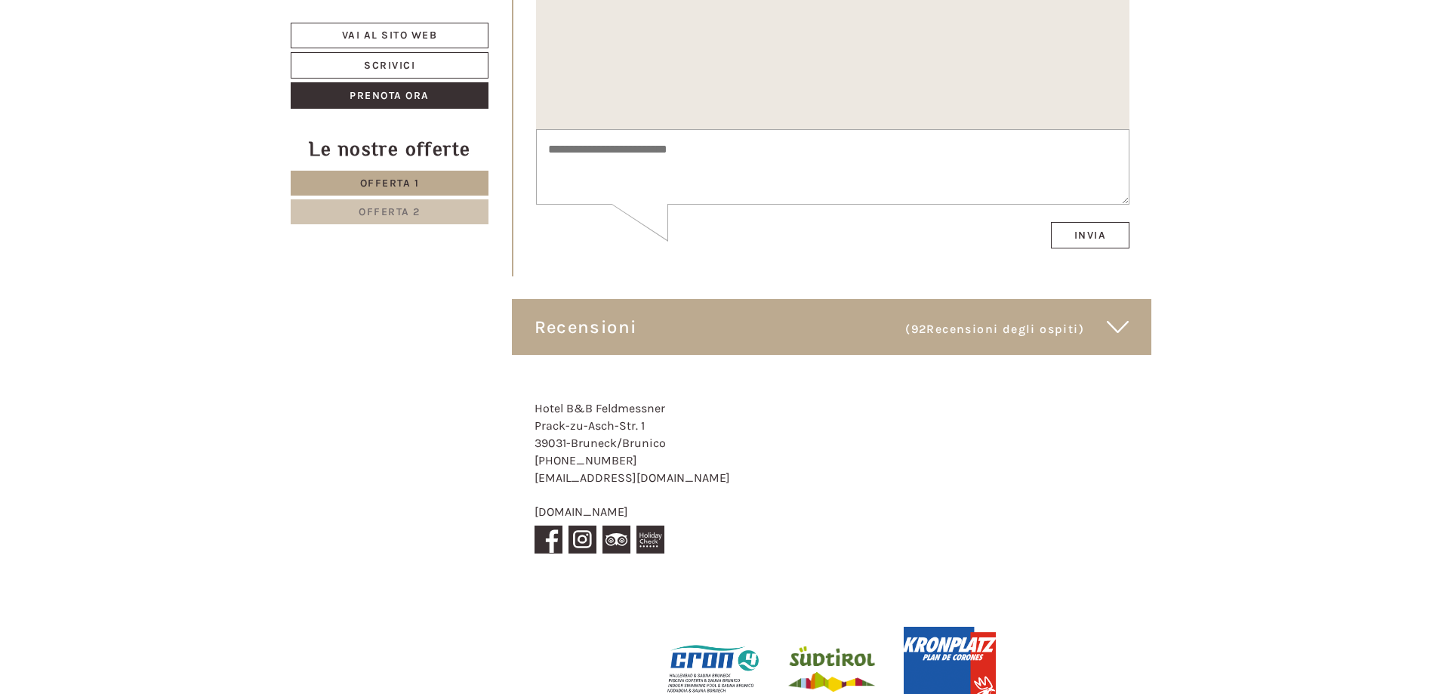
scroll to position [10718, 0]
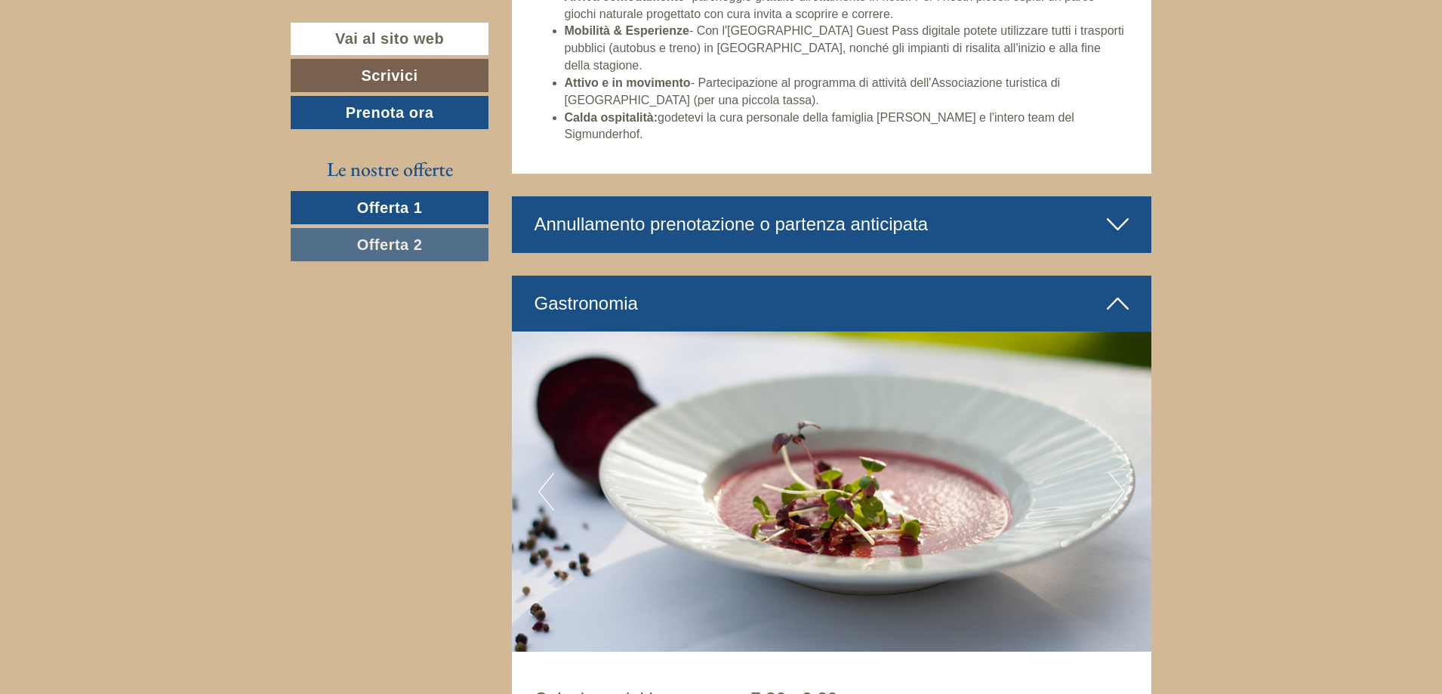
scroll to position [3321, 0]
click at [1112, 211] on icon at bounding box center [1118, 224] width 22 height 26
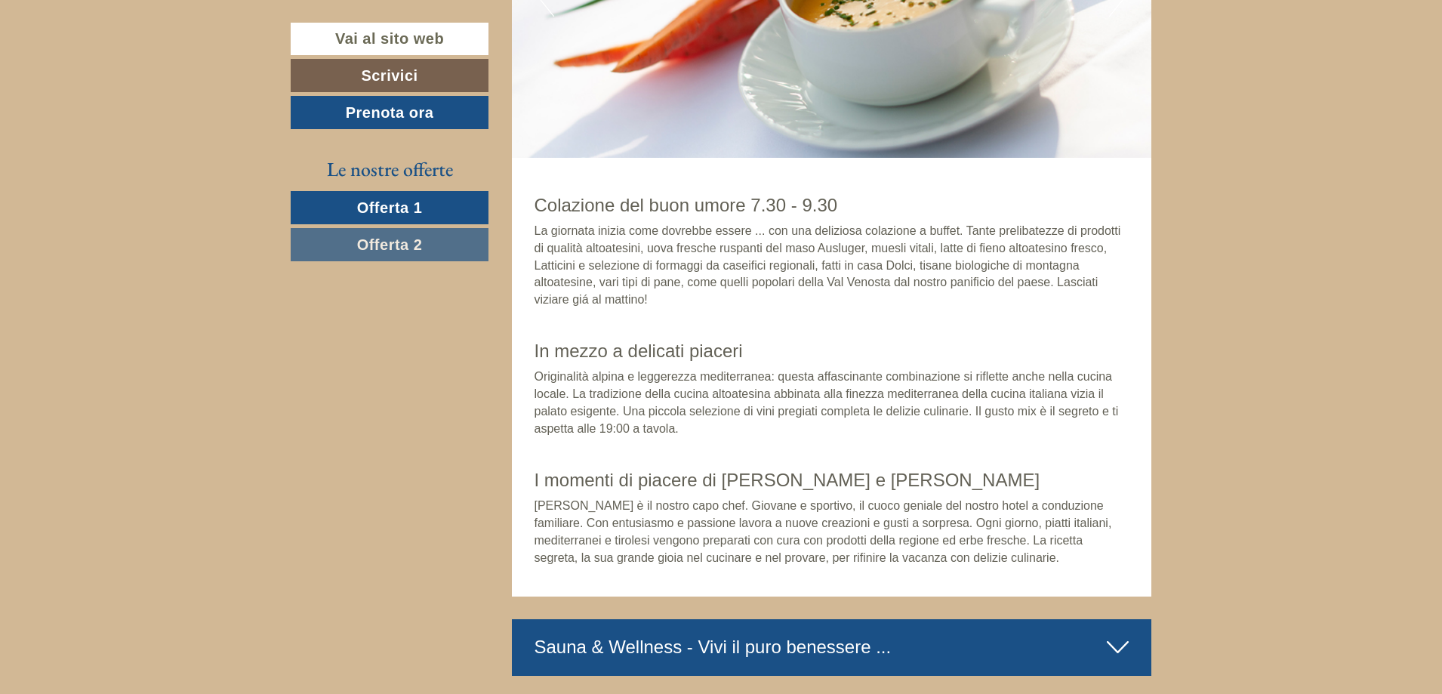
scroll to position [4227, 0]
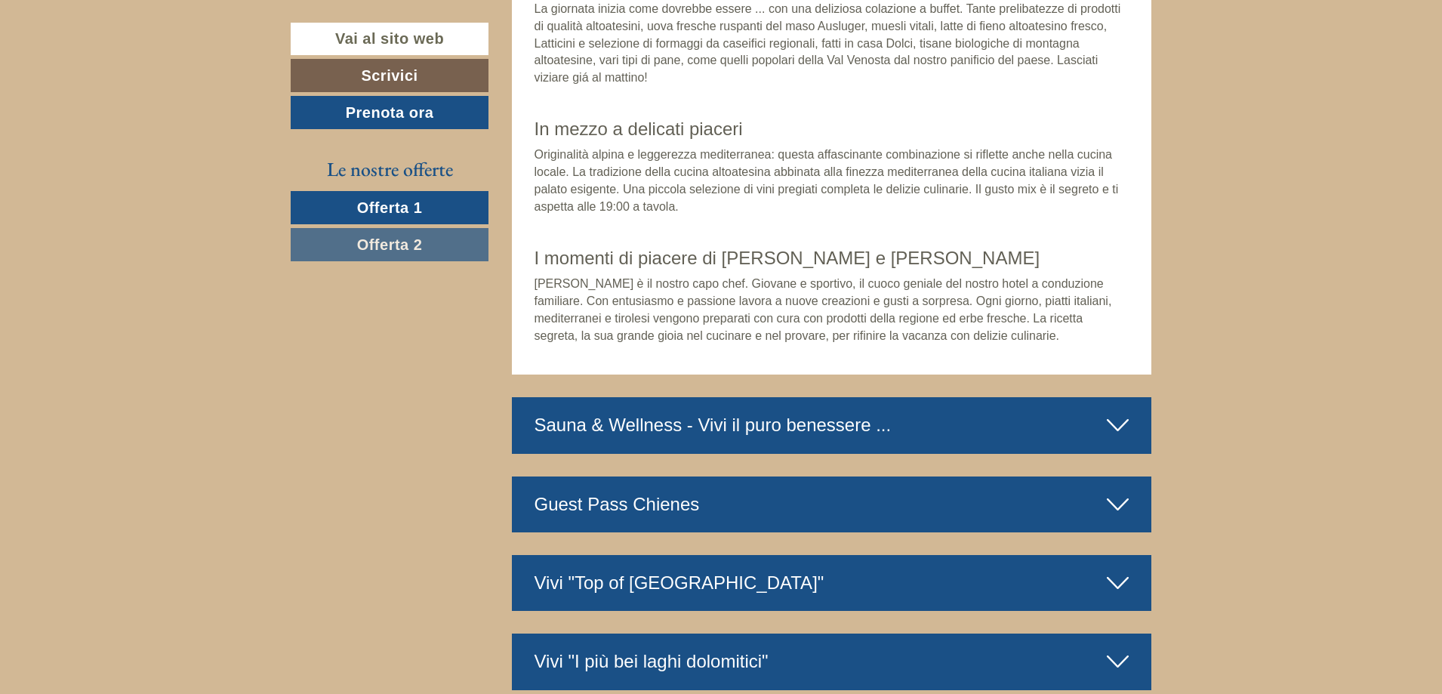
click at [842, 405] on div "Sauna & Wellness - Vivi il puro benessere ..." at bounding box center [832, 425] width 640 height 56
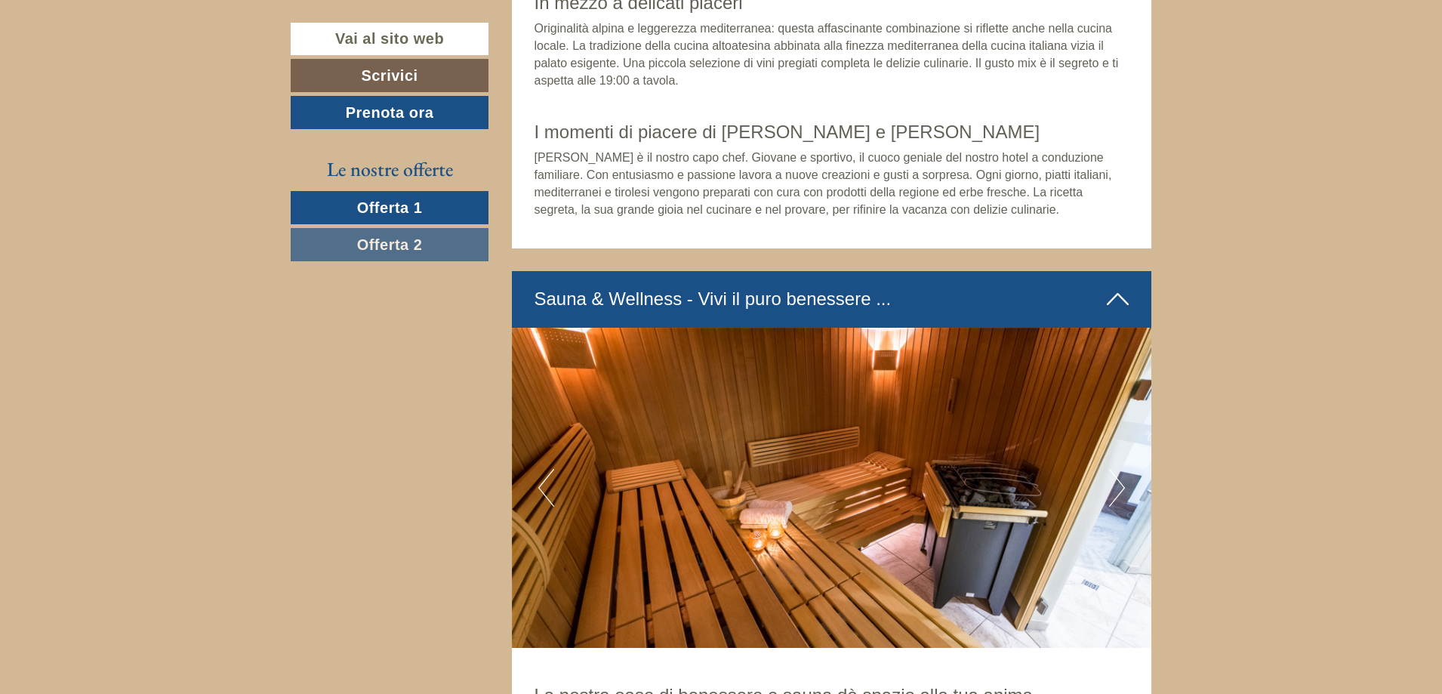
scroll to position [4529, 0]
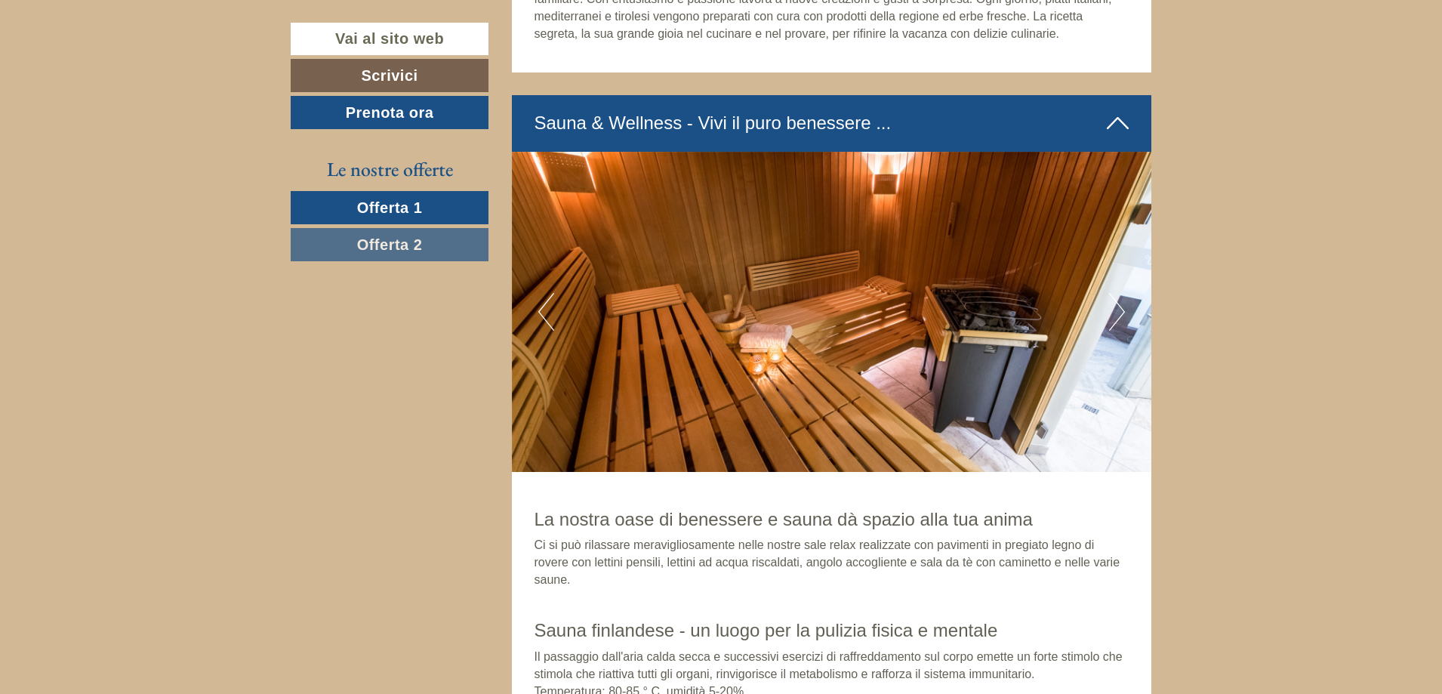
click at [1104, 276] on img at bounding box center [832, 312] width 640 height 320
click at [1115, 293] on button "Next" at bounding box center [1117, 312] width 16 height 38
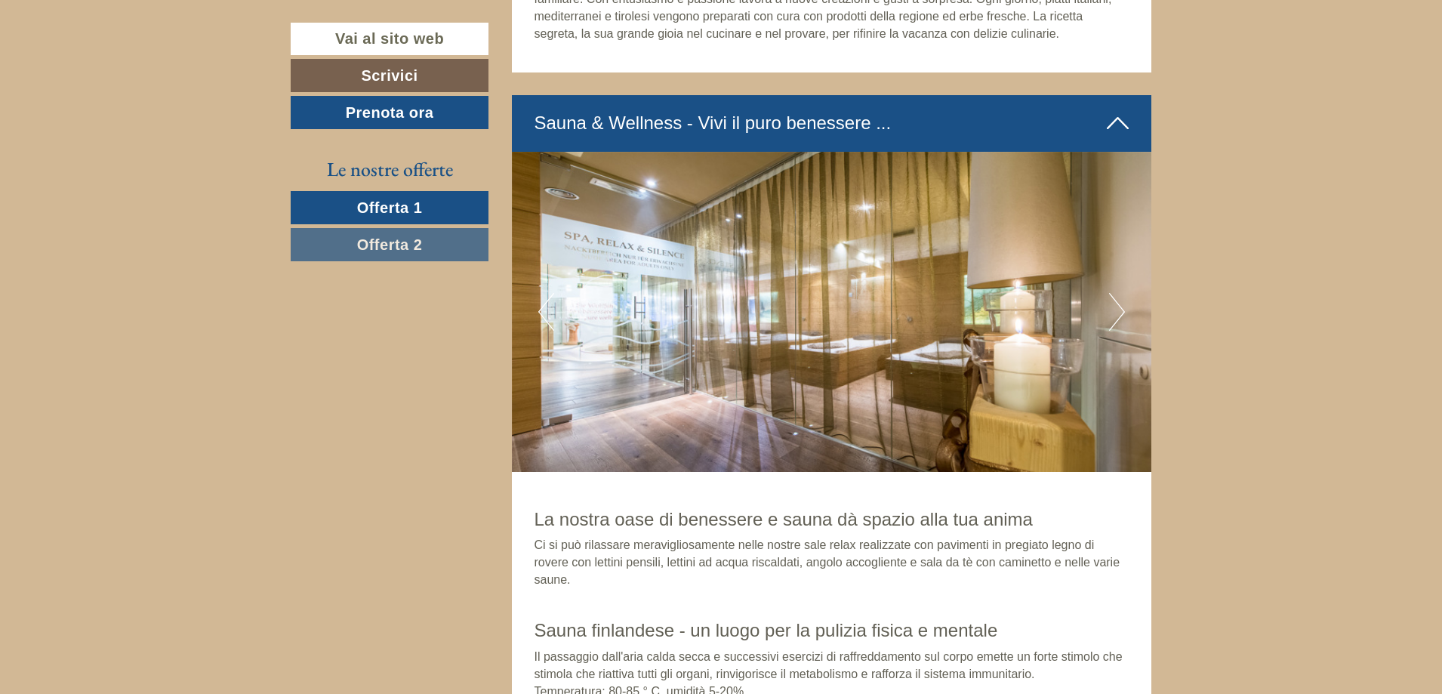
click at [1115, 293] on button "Next" at bounding box center [1117, 312] width 16 height 38
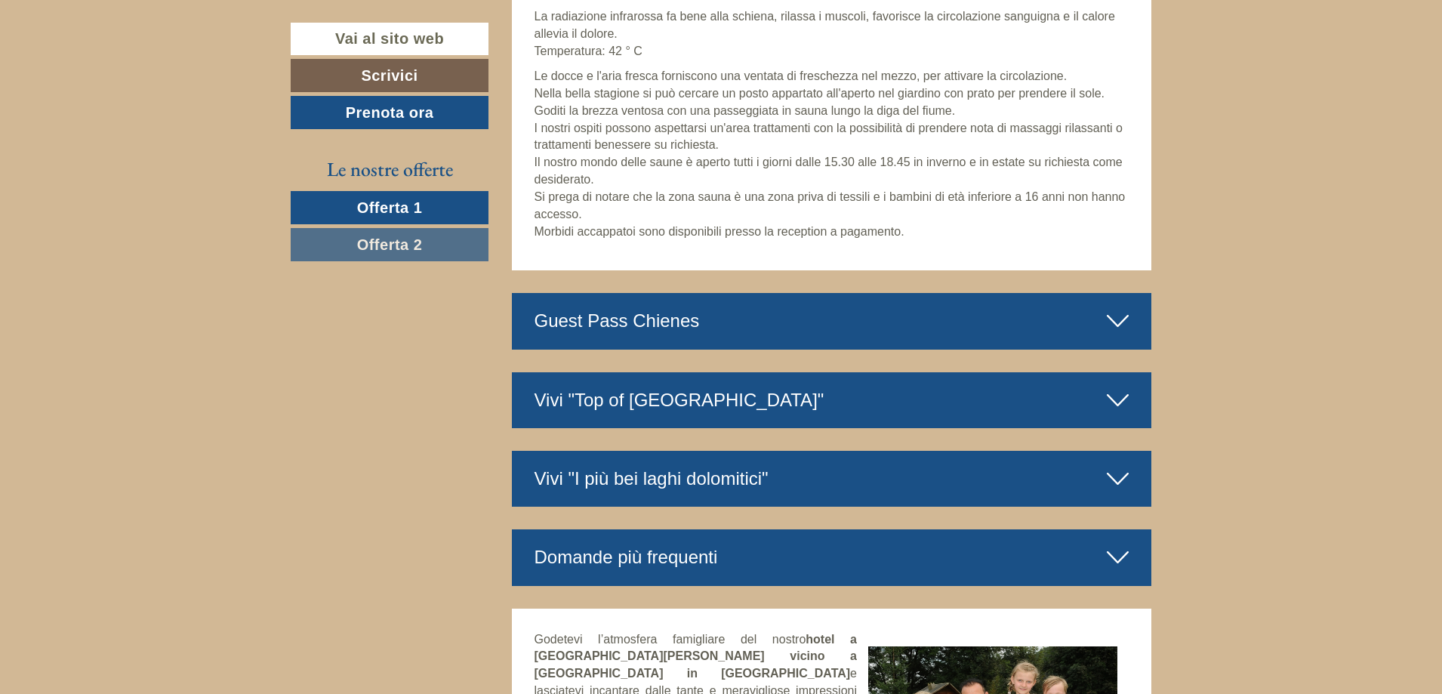
scroll to position [5661, 0]
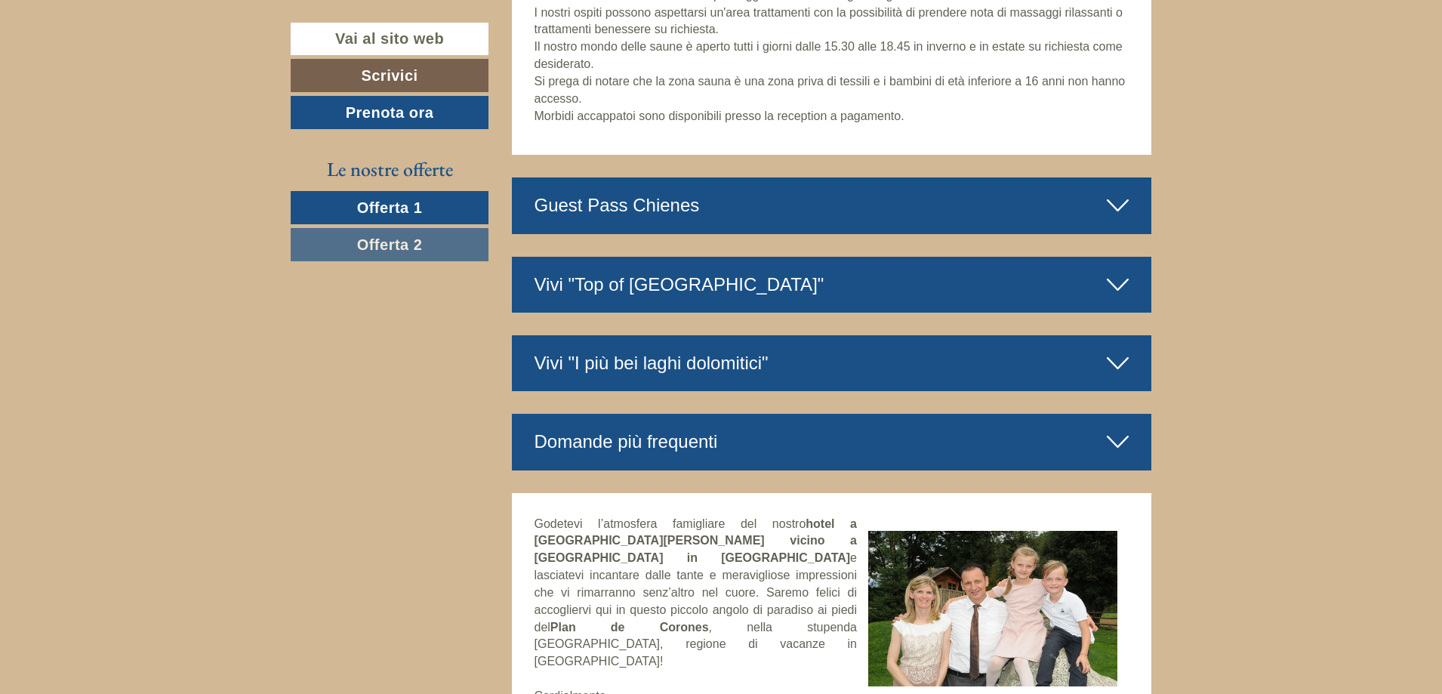
click at [890, 335] on div "Vivi "I più bei laghi dolomitici"" at bounding box center [832, 363] width 640 height 56
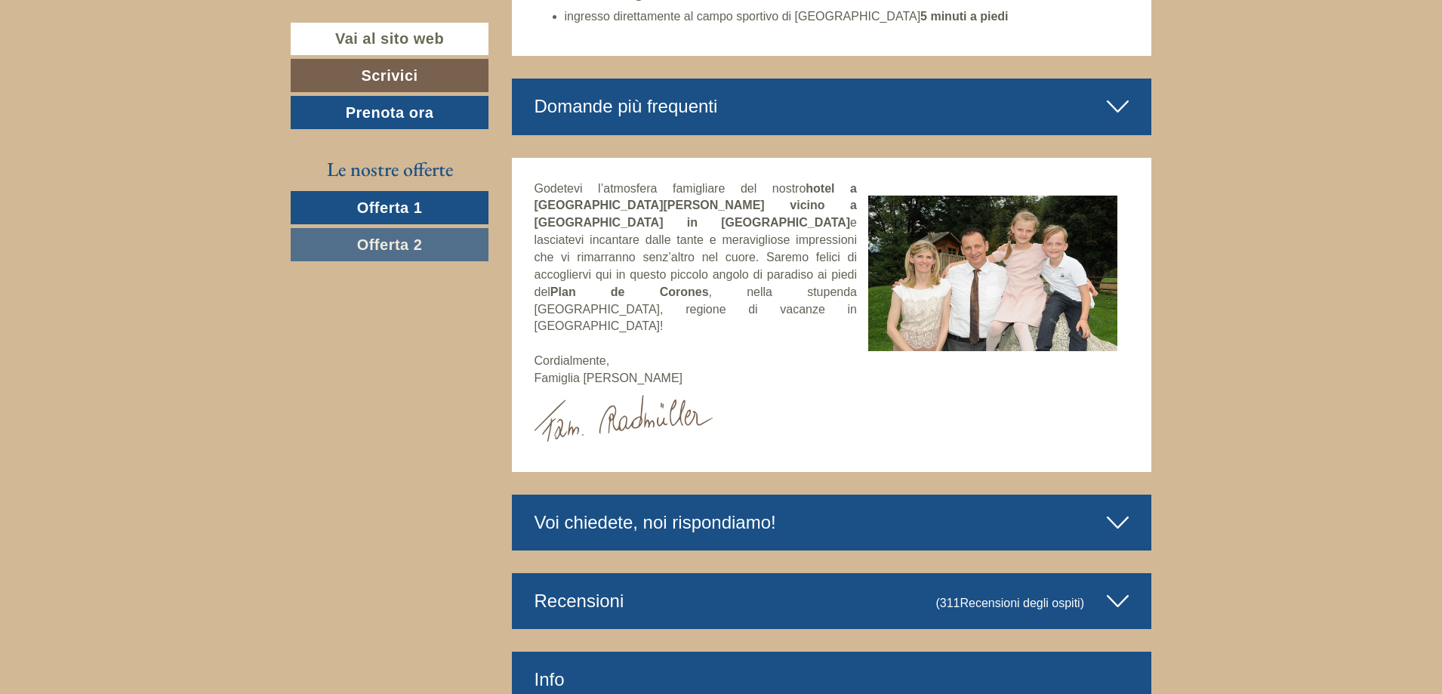
scroll to position [6869, 0]
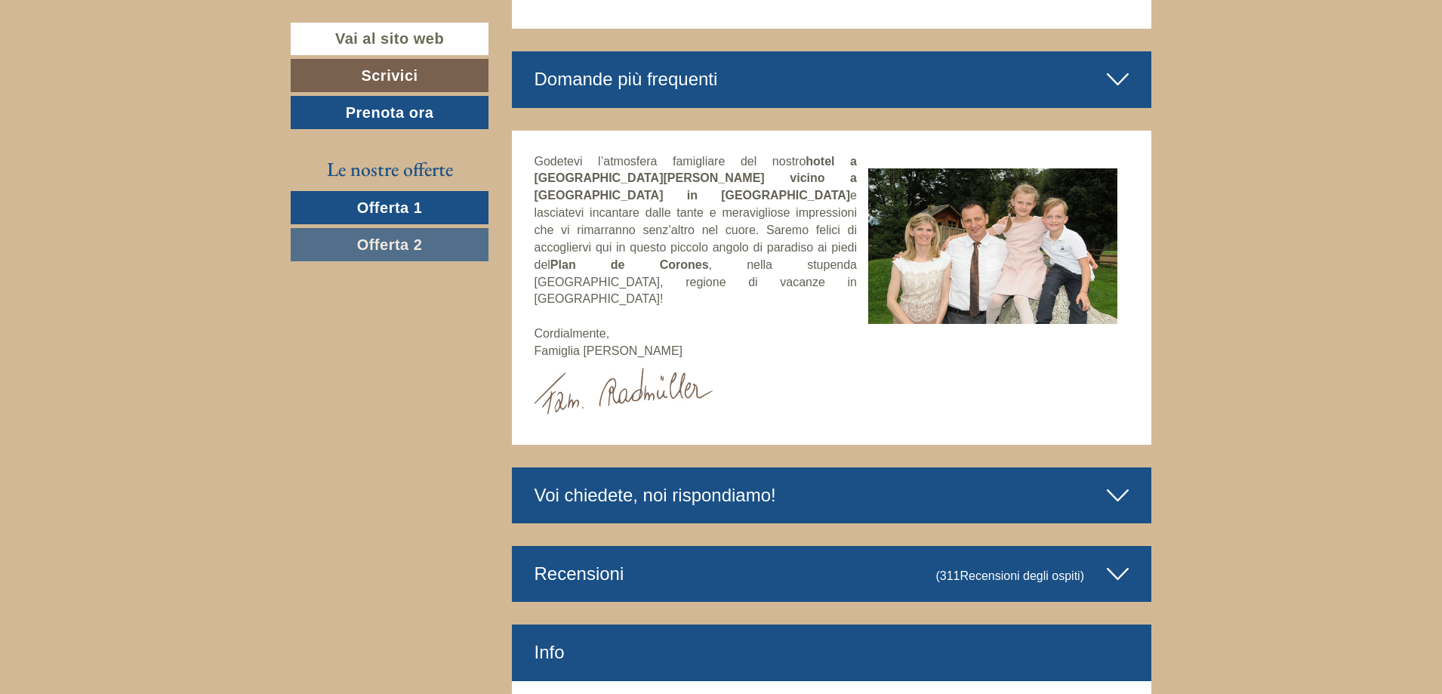
click at [902, 467] on div "Voi chiedete, noi rispondiamo!" at bounding box center [832, 495] width 640 height 56
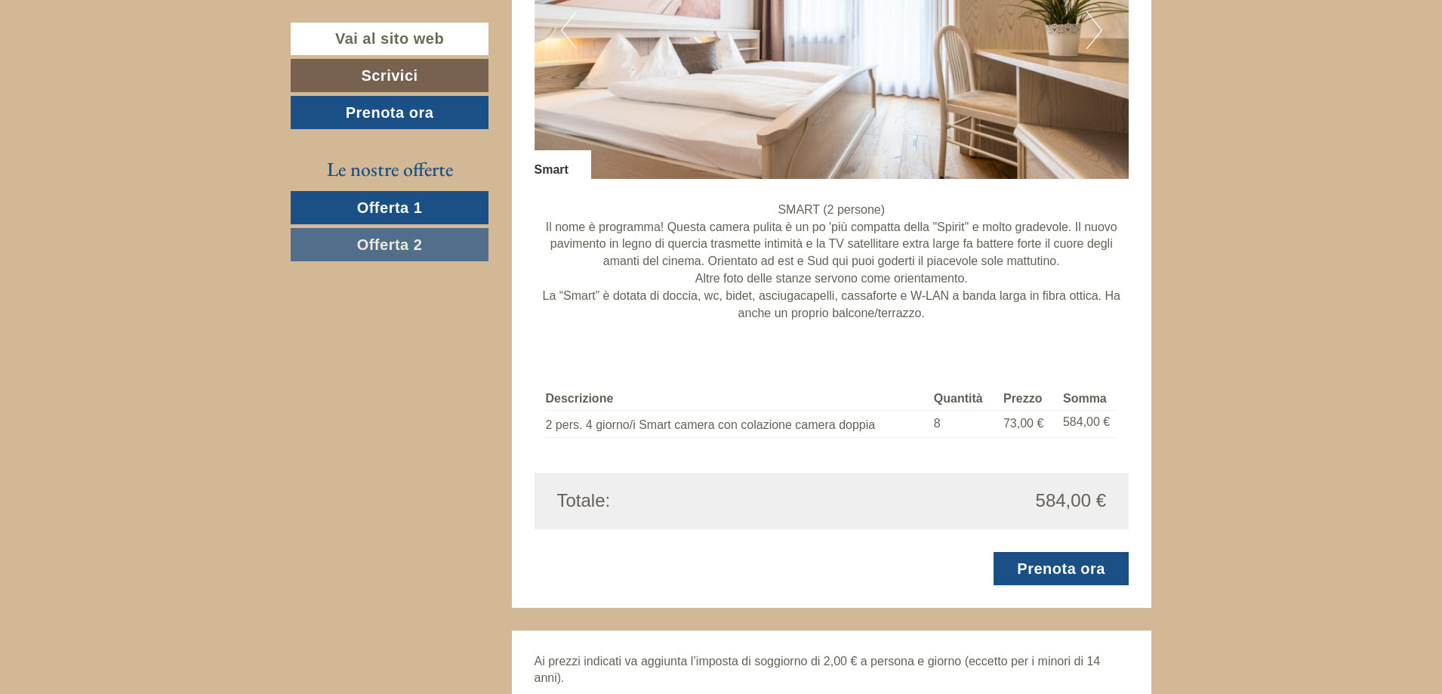
scroll to position [2407, 0]
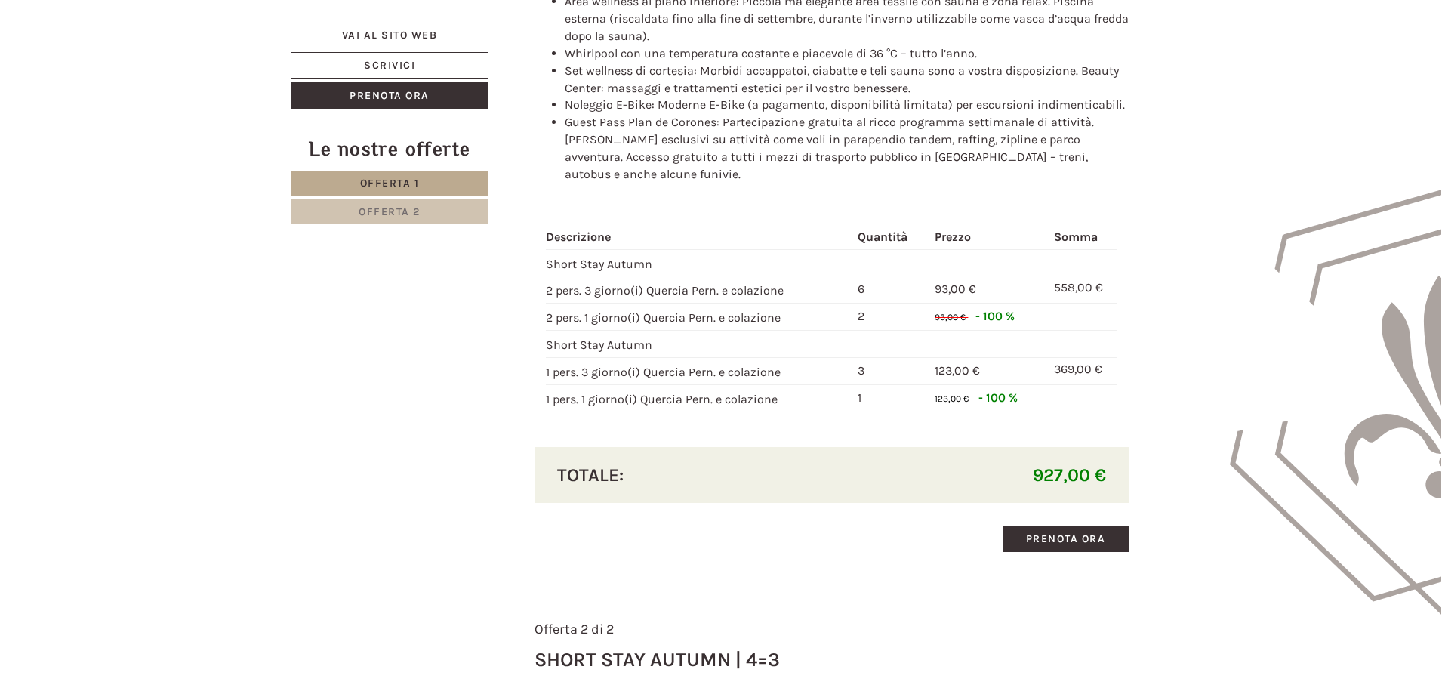
scroll to position [1736, 0]
